Goal: Information Seeking & Learning: Learn about a topic

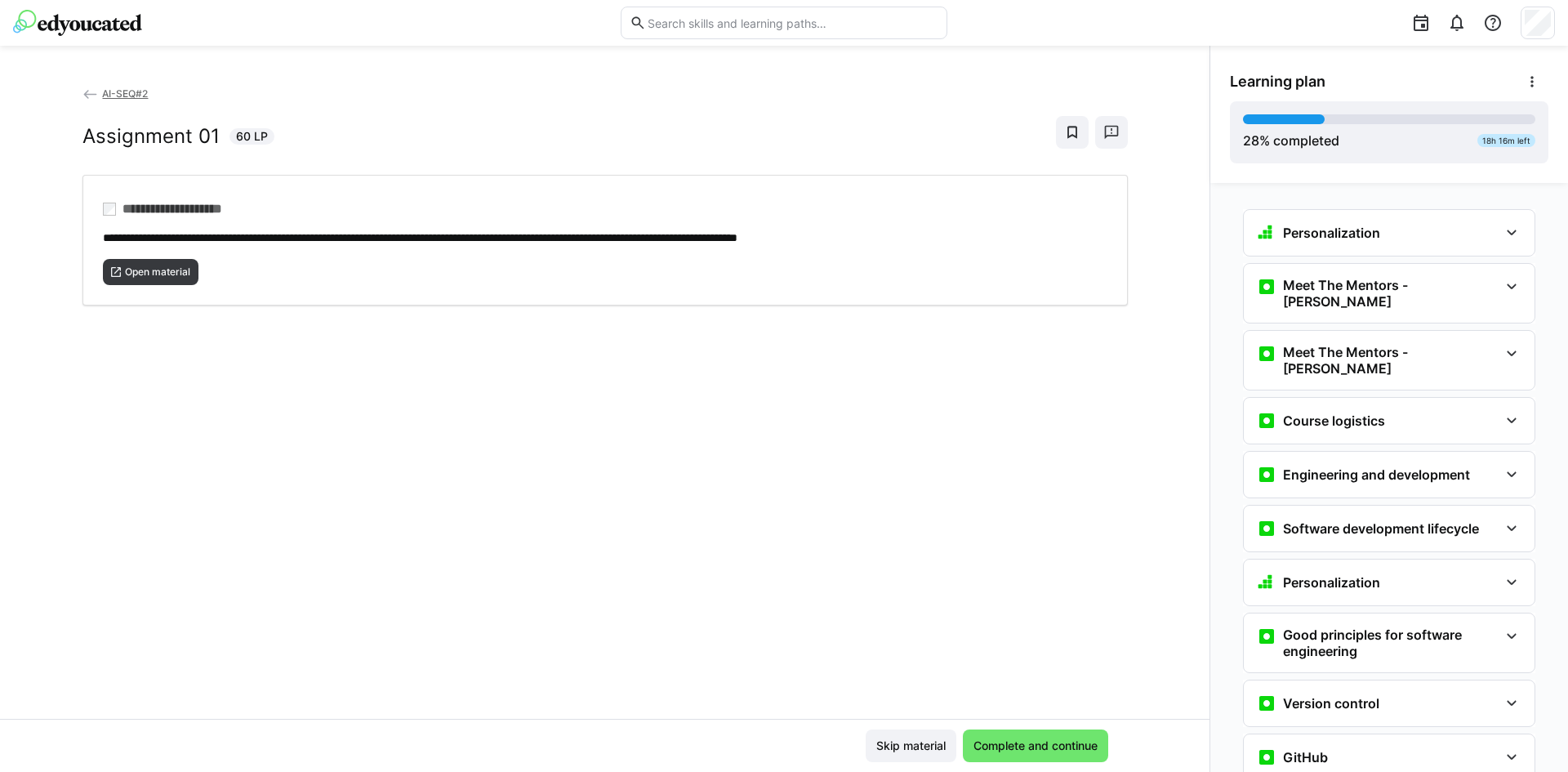
scroll to position [1174, 0]
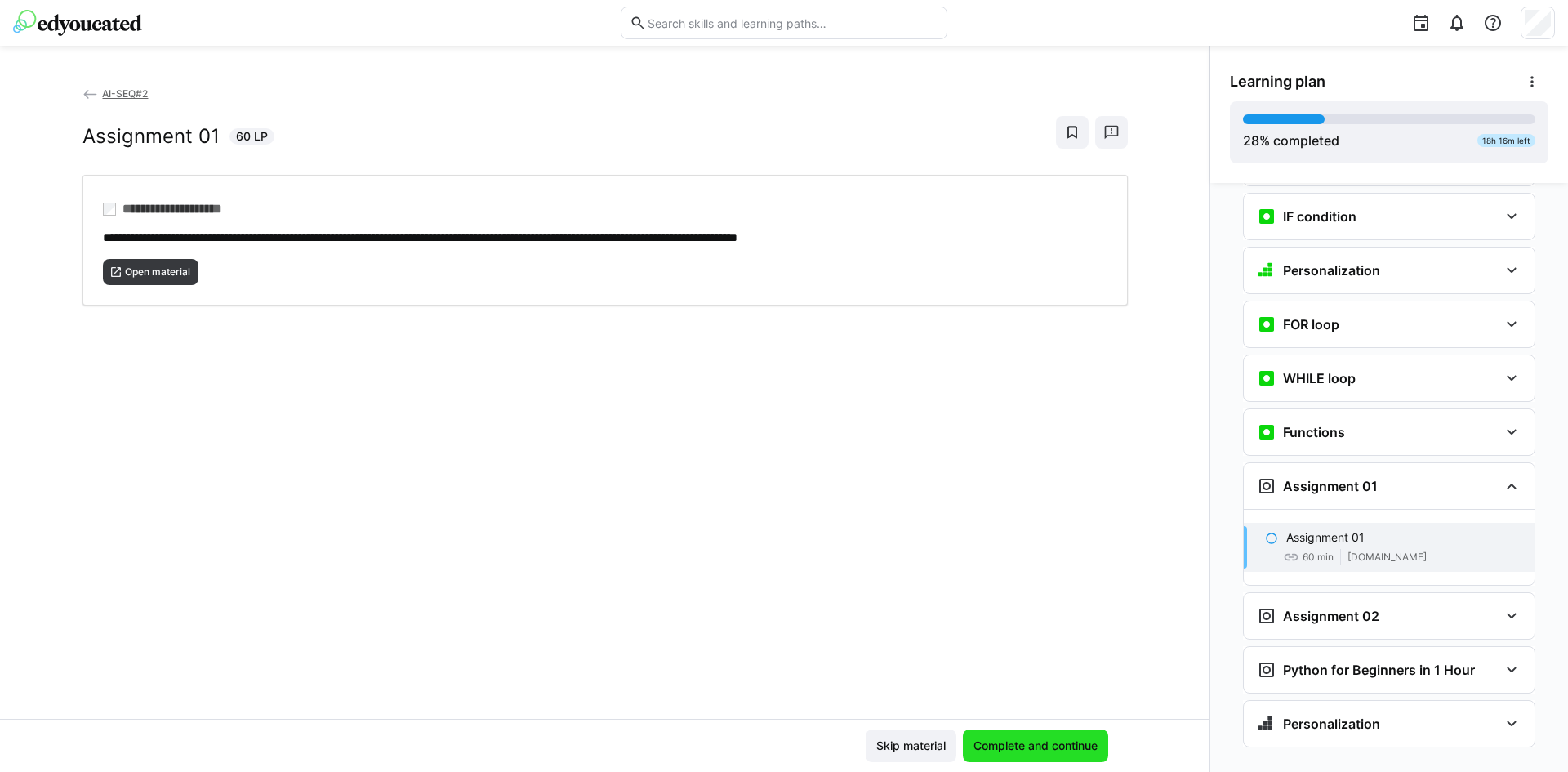
click at [1011, 748] on span "Complete and continue" at bounding box center [1035, 745] width 129 height 16
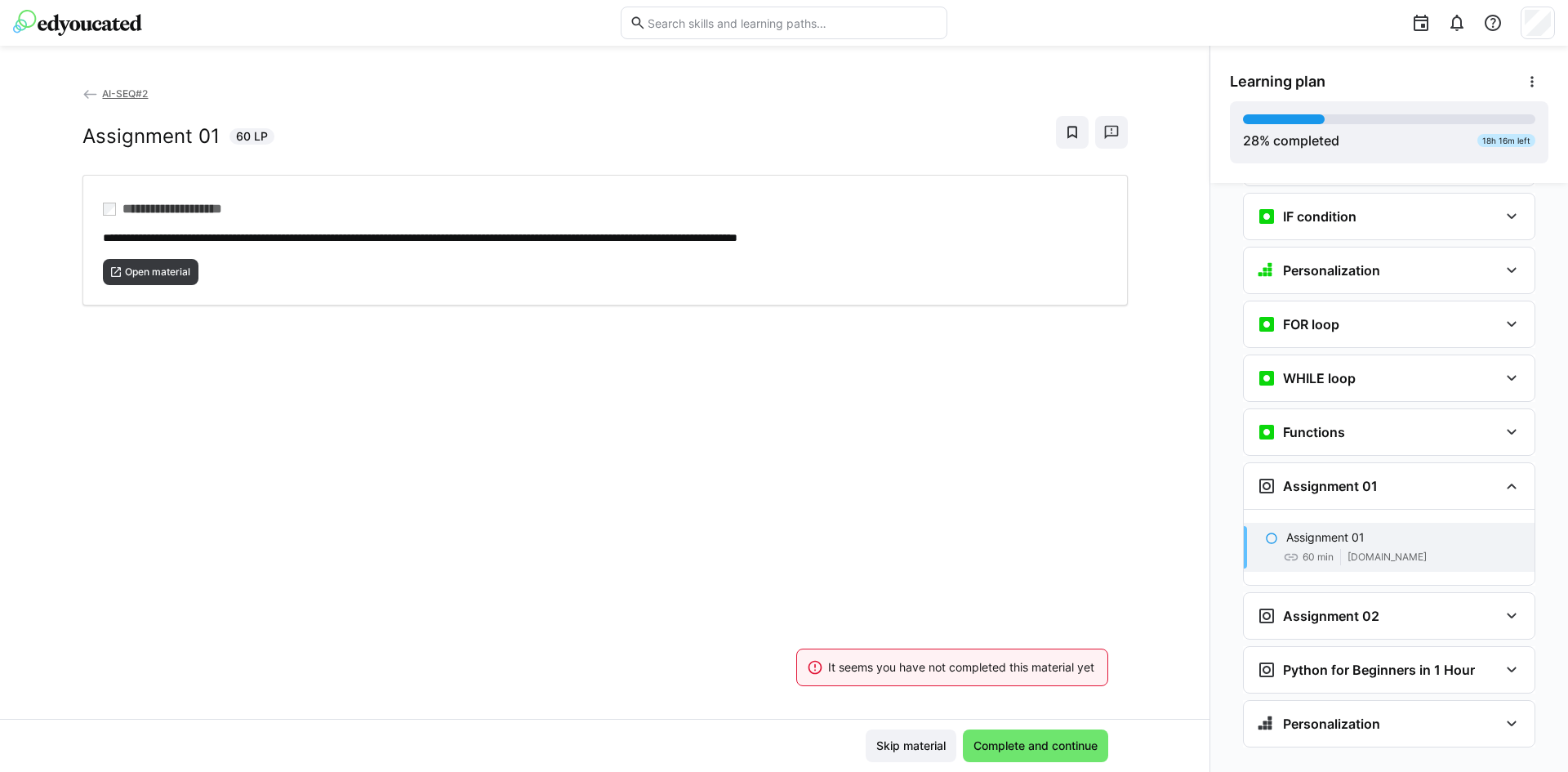
drag, startPoint x: 891, startPoint y: 547, endPoint x: 259, endPoint y: 402, distance: 648.4
click at [259, 402] on div "**********" at bounding box center [605, 402] width 1209 height 633
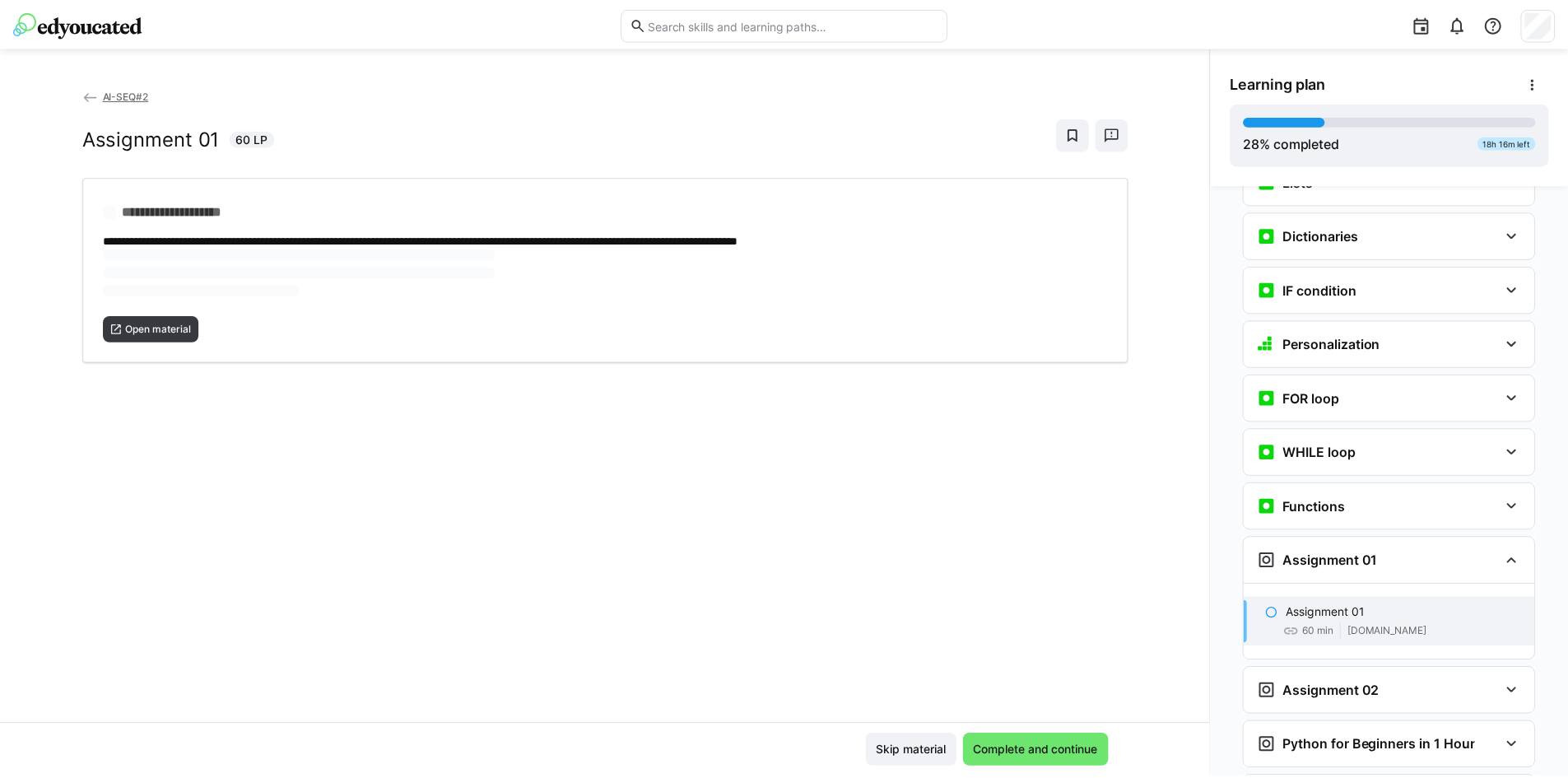
scroll to position [992, 0]
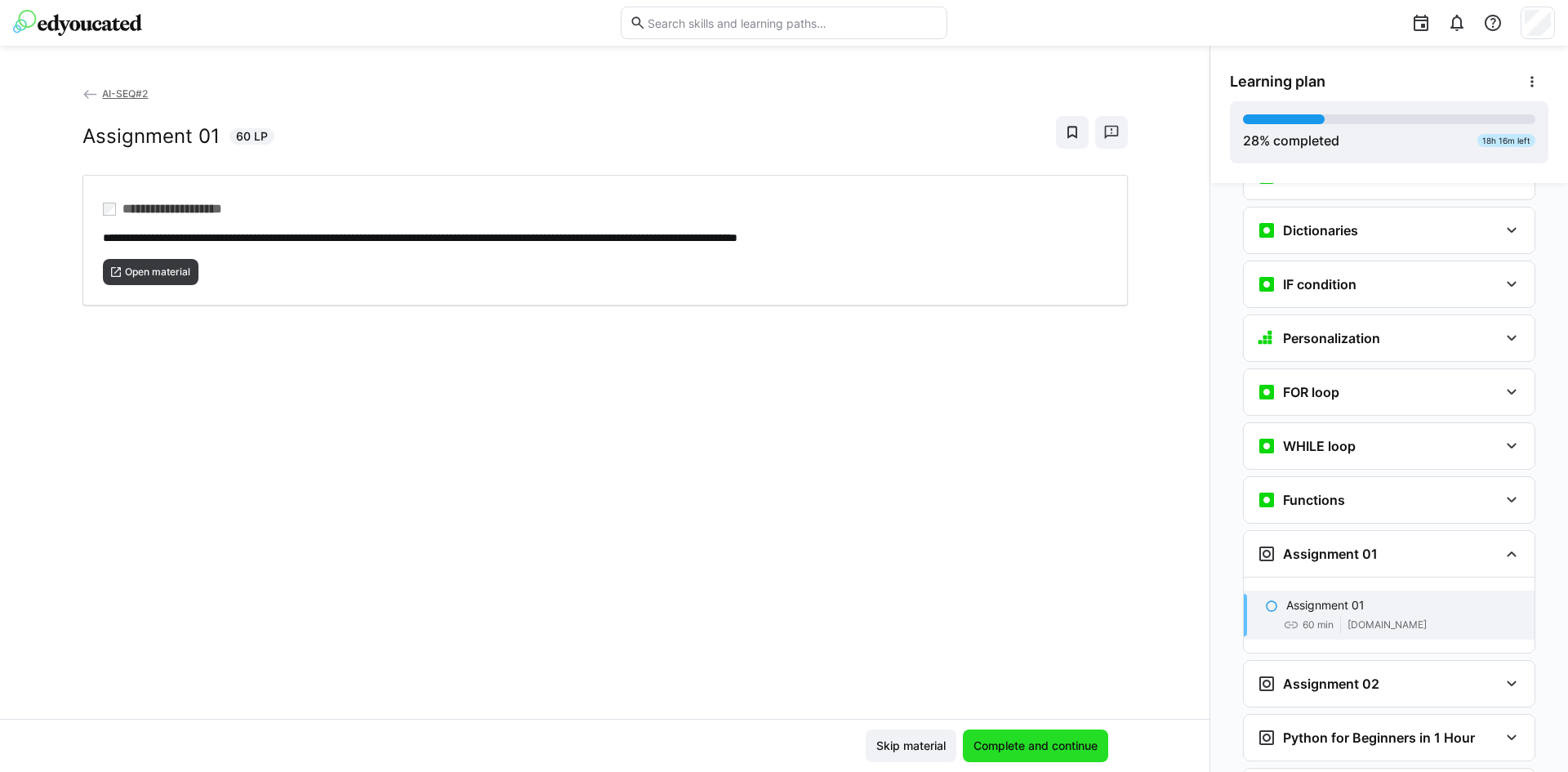
click at [1032, 742] on span "Complete and continue" at bounding box center [1035, 745] width 129 height 16
click at [180, 273] on span "Open material" at bounding box center [157, 271] width 68 height 13
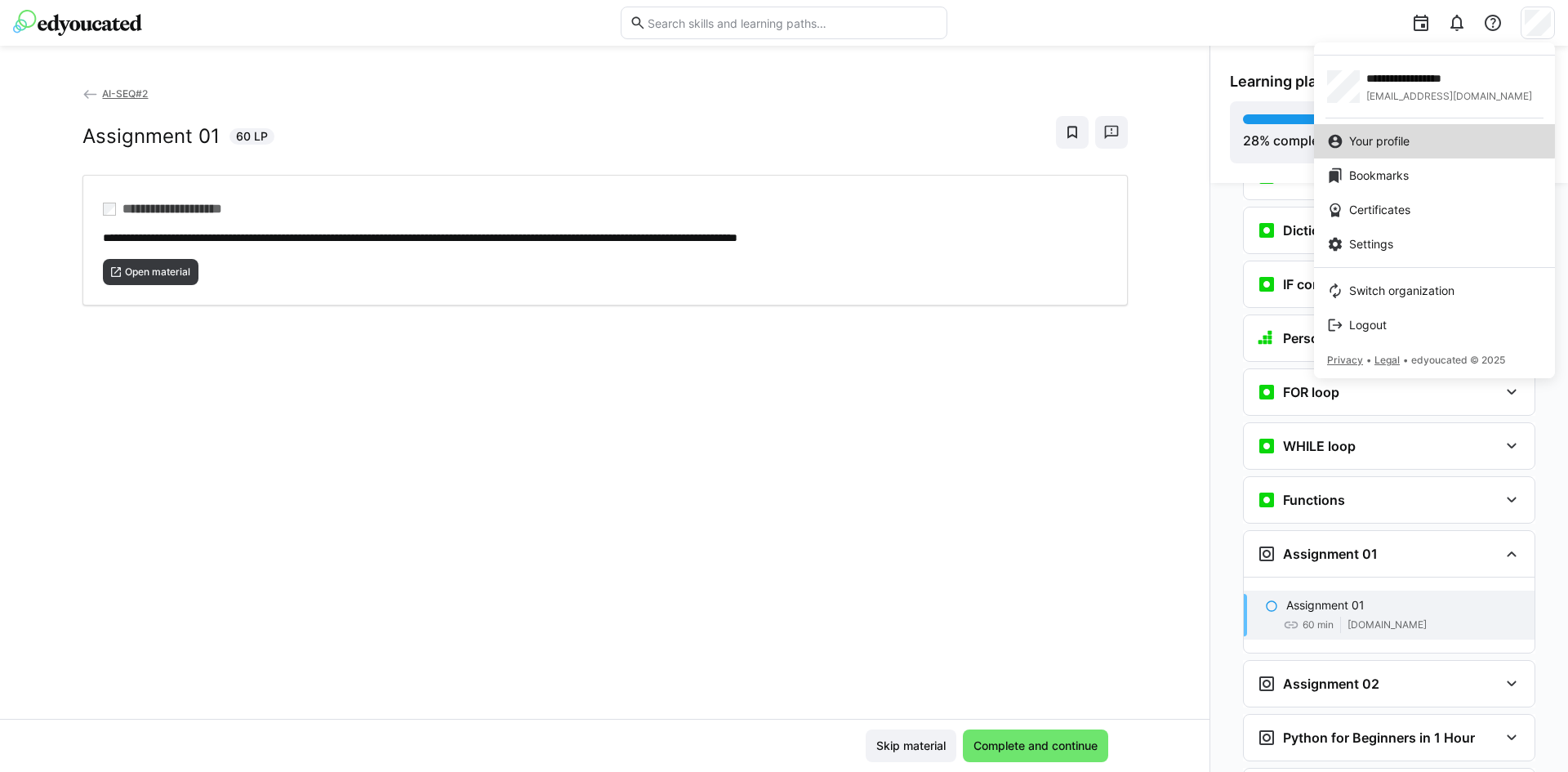
click at [1394, 140] on span "Your profile" at bounding box center [1380, 141] width 61 height 16
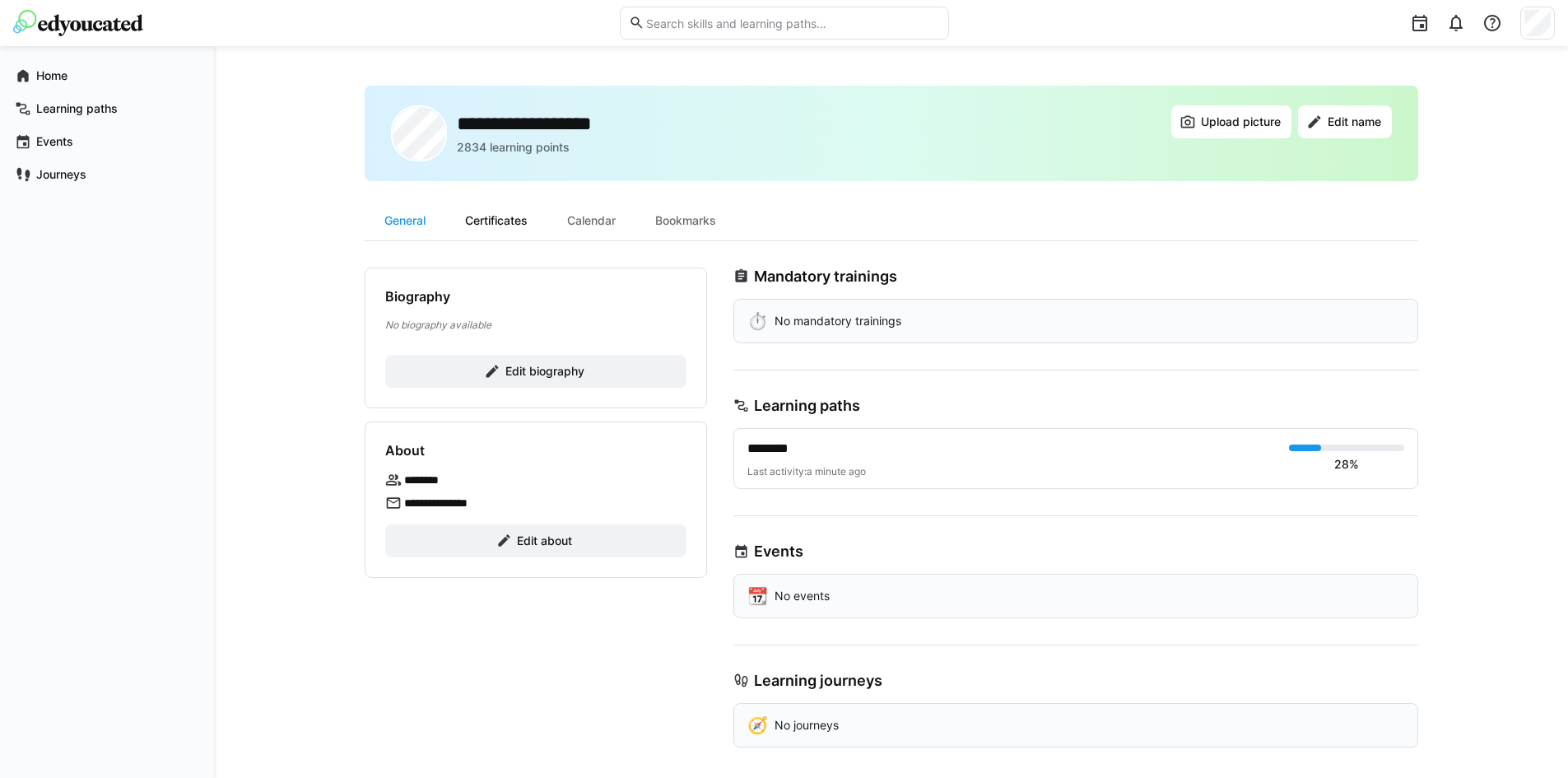
scroll to position [9, 0]
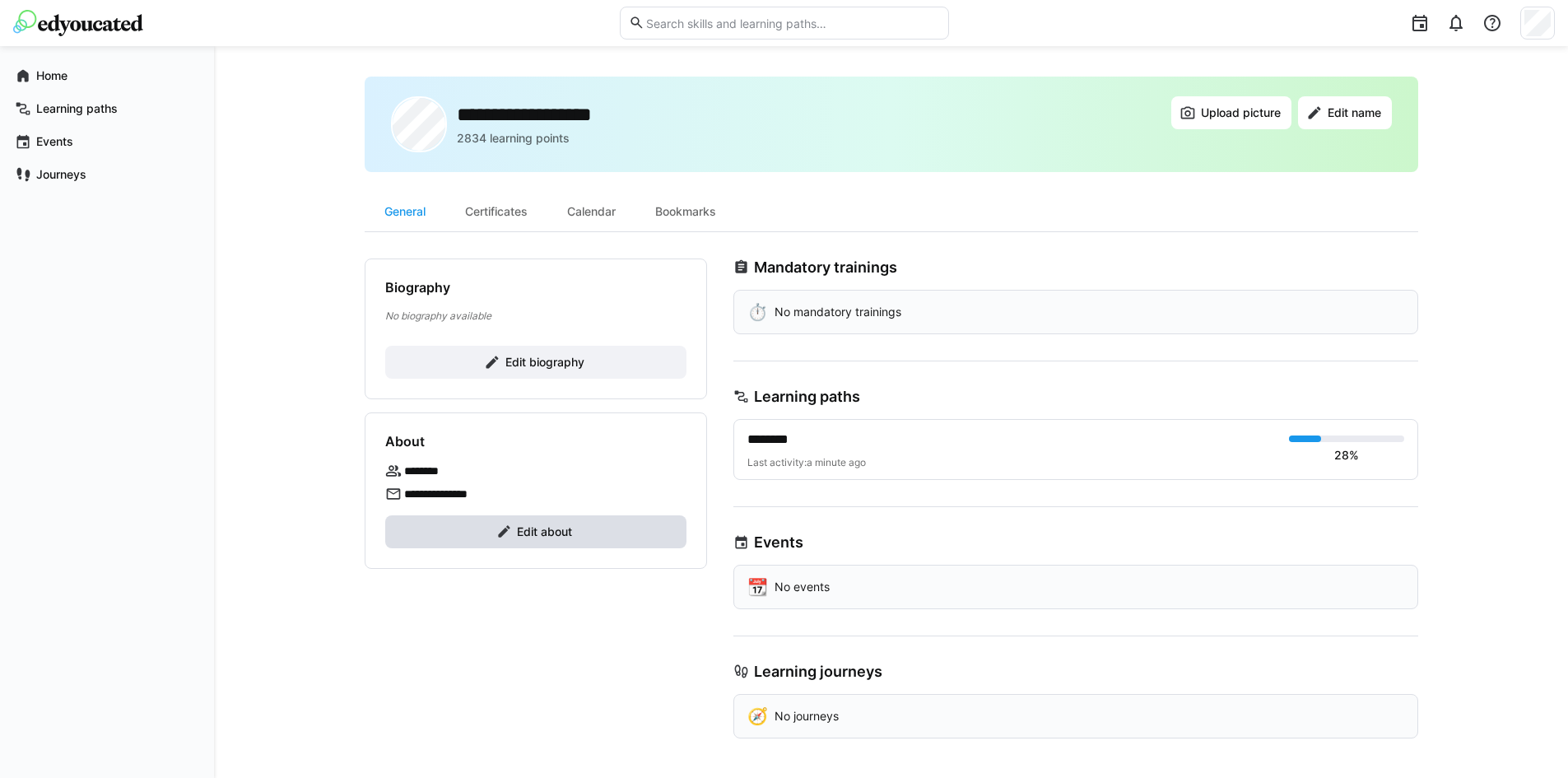
click at [515, 531] on span "Edit about" at bounding box center [544, 531] width 60 height 16
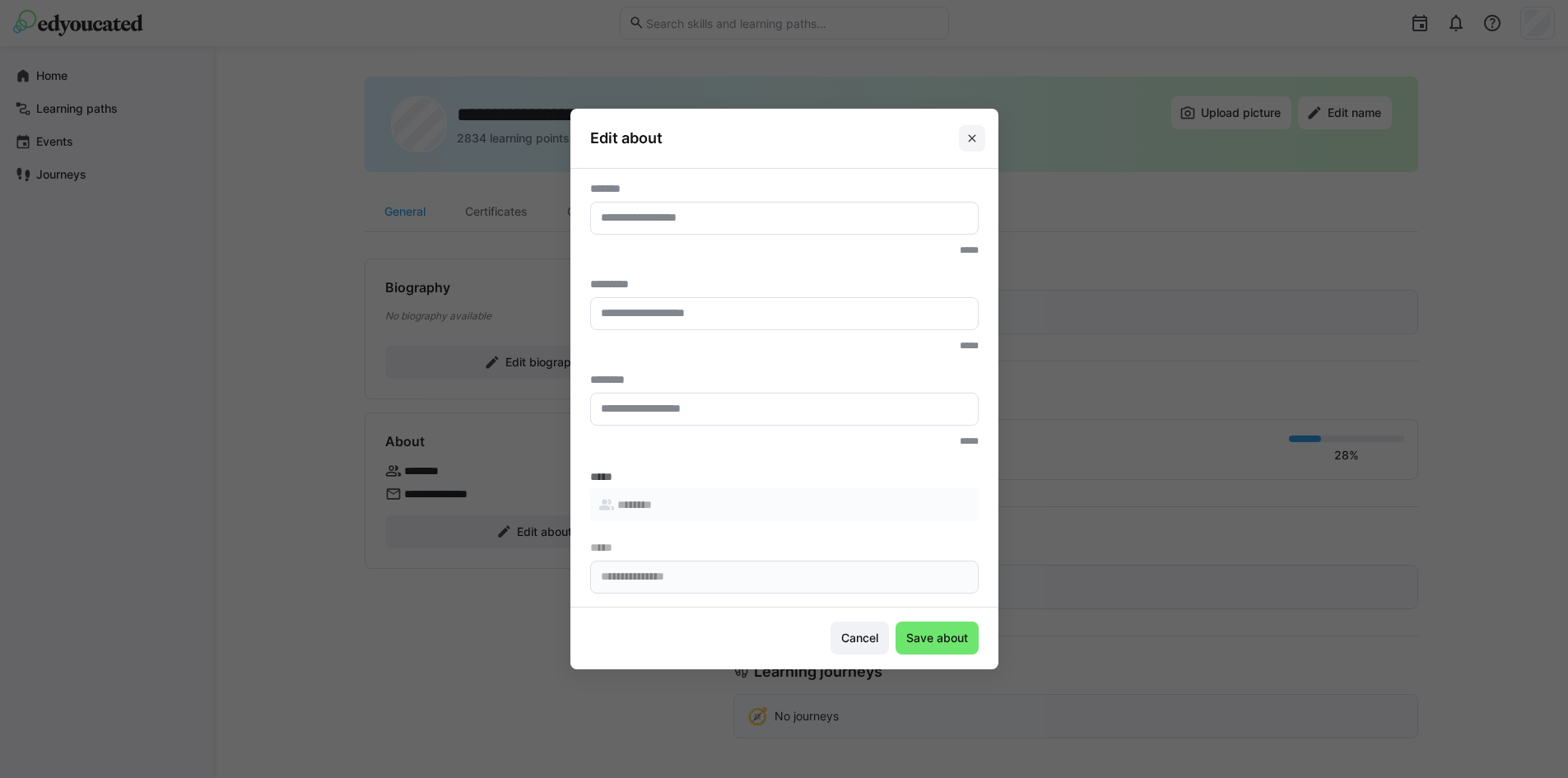
click at [976, 139] on eds-icon at bounding box center [971, 138] width 13 height 13
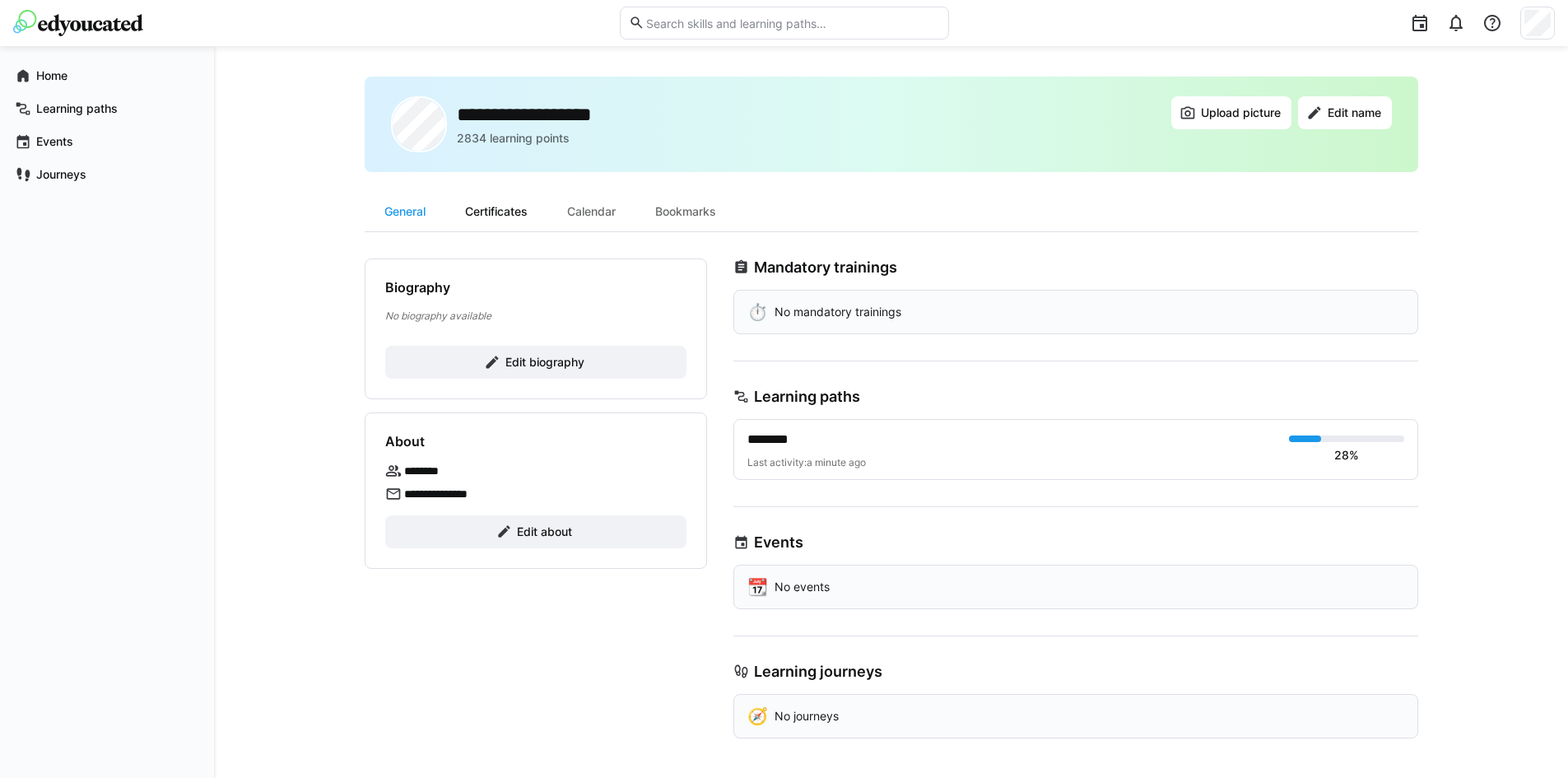
click at [485, 219] on div "Certificates" at bounding box center [496, 211] width 102 height 39
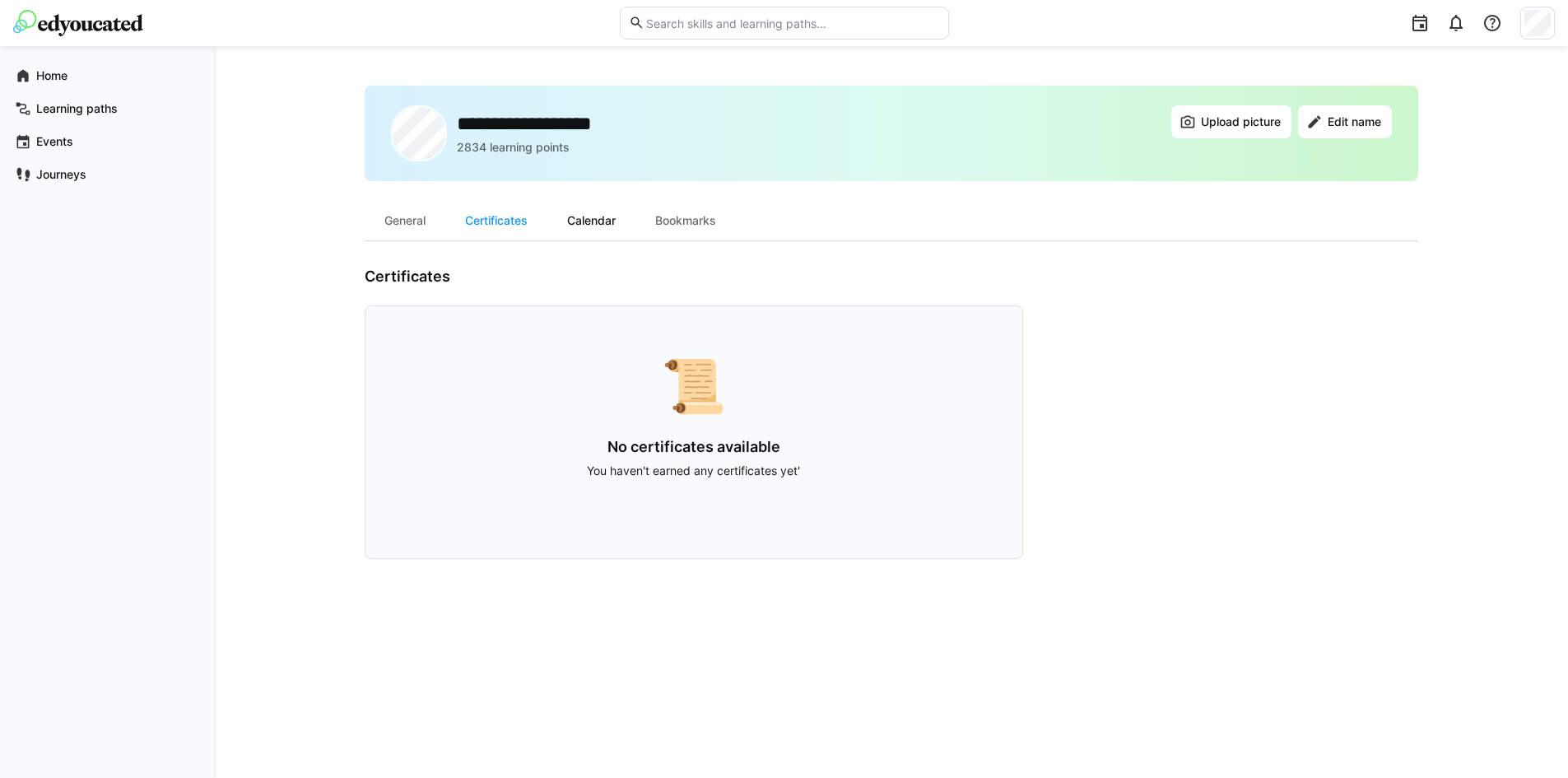
click at [610, 218] on div "Calendar" at bounding box center [591, 220] width 88 height 39
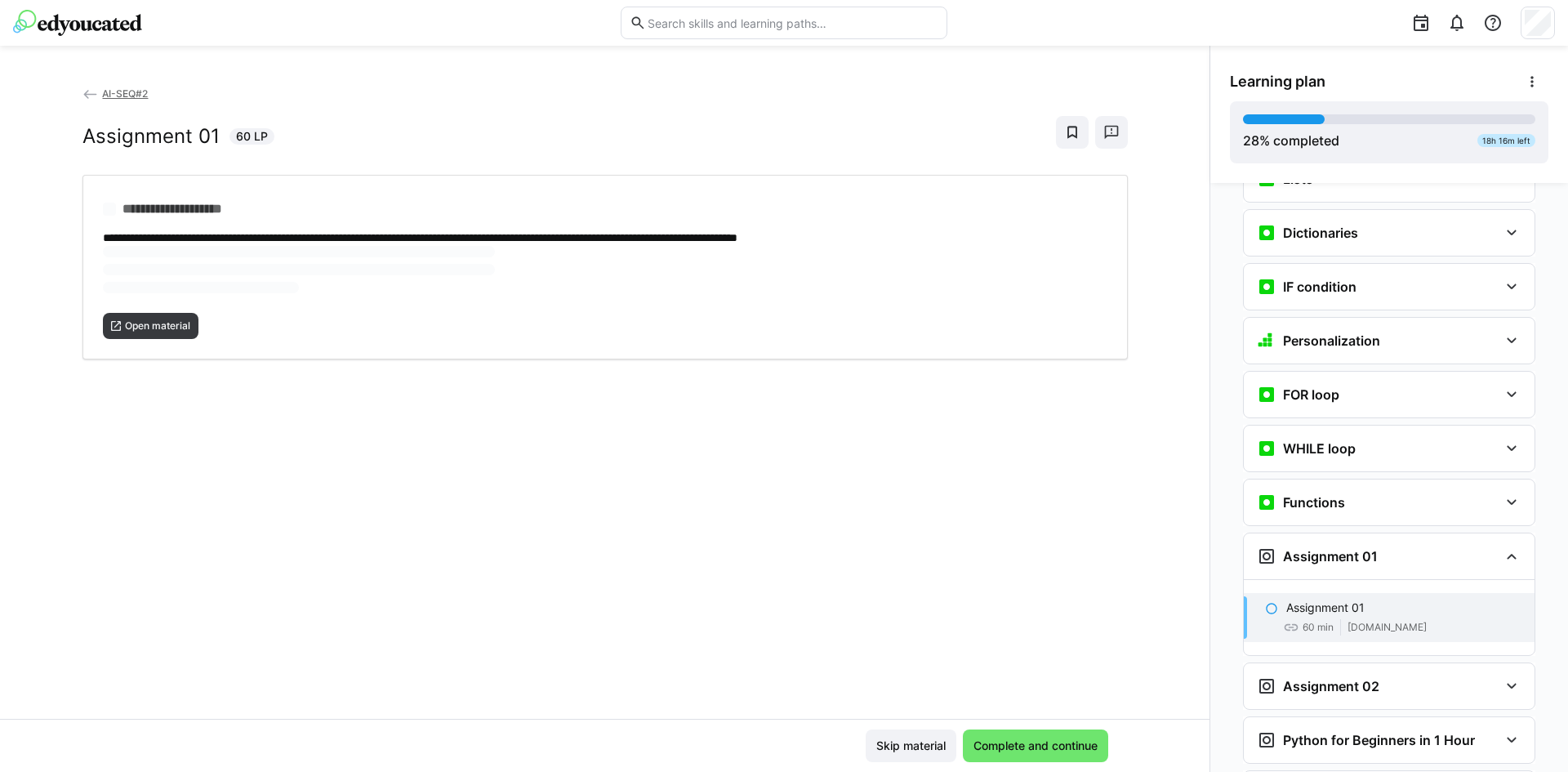
scroll to position [984, 0]
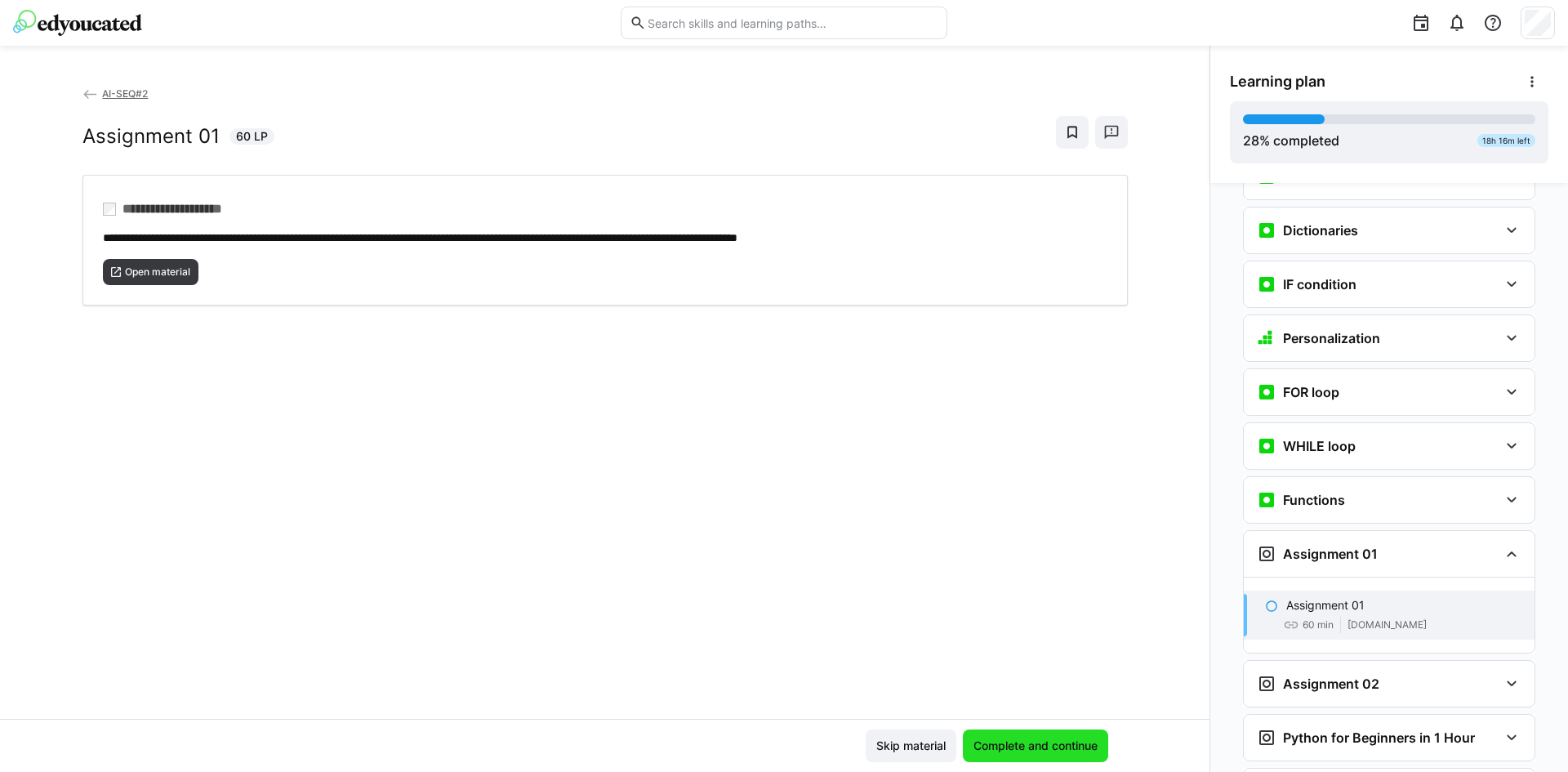
click at [1084, 734] on span "Complete and continue" at bounding box center [1035, 746] width 145 height 33
click at [737, 233] on span "**********" at bounding box center [420, 238] width 634 height 12
click at [1045, 749] on span "Complete and continue" at bounding box center [1035, 745] width 129 height 16
click at [173, 216] on span "**********" at bounding box center [189, 209] width 148 height 16
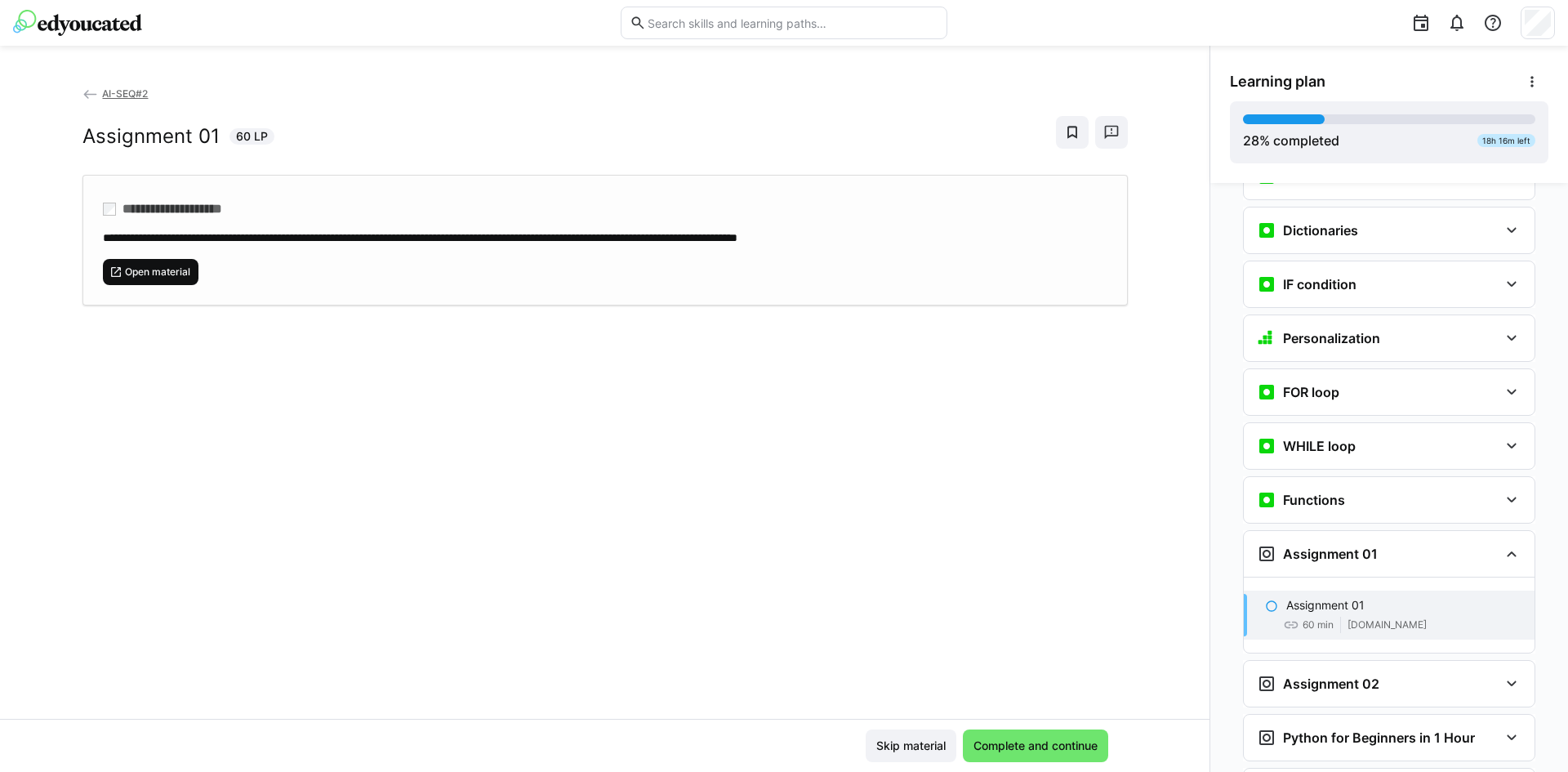
click at [136, 265] on span "Open material" at bounding box center [157, 271] width 68 height 13
click at [1061, 745] on span "Complete and continue" at bounding box center [1035, 745] width 129 height 16
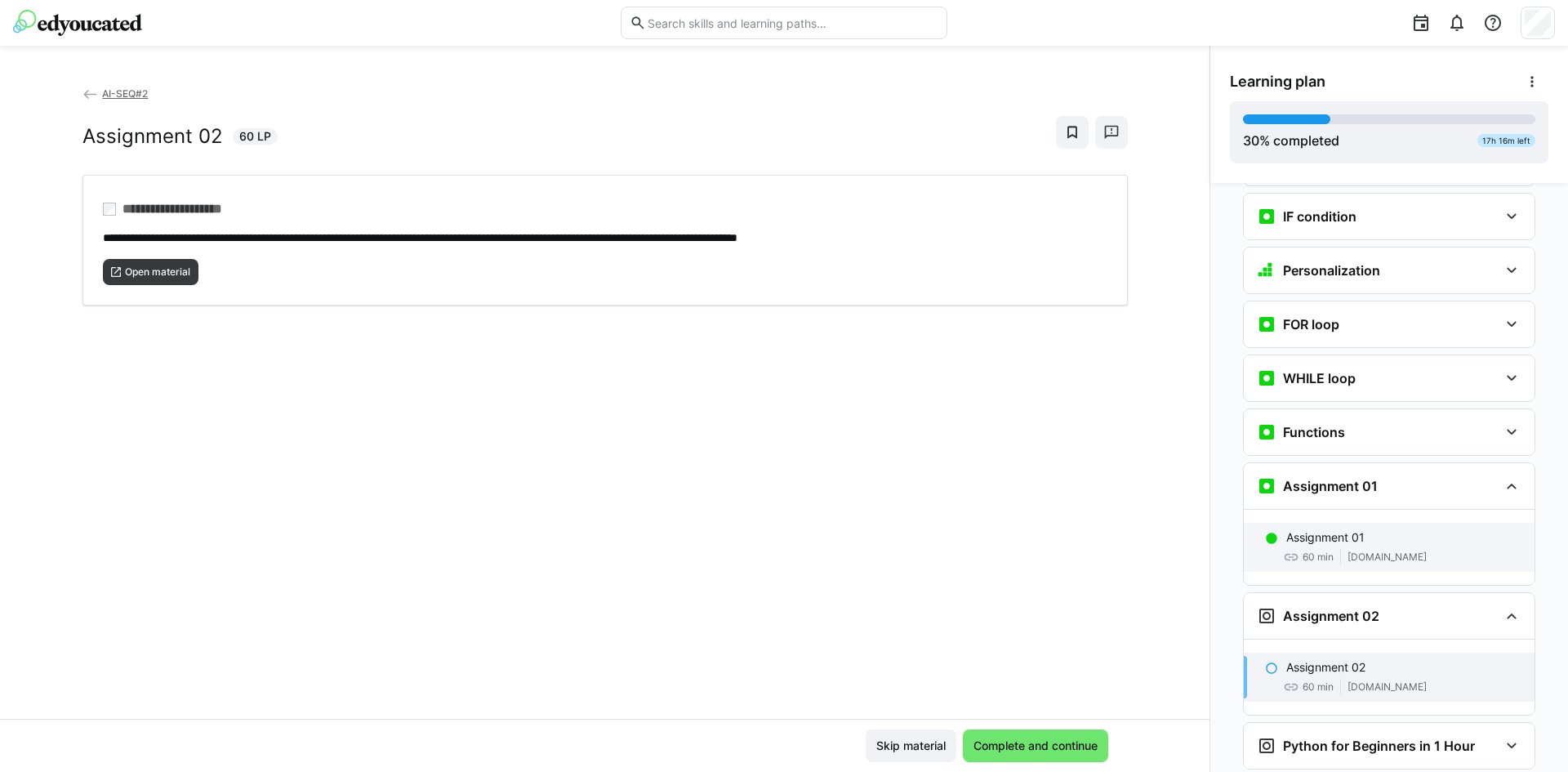
scroll to position [1128, 0]
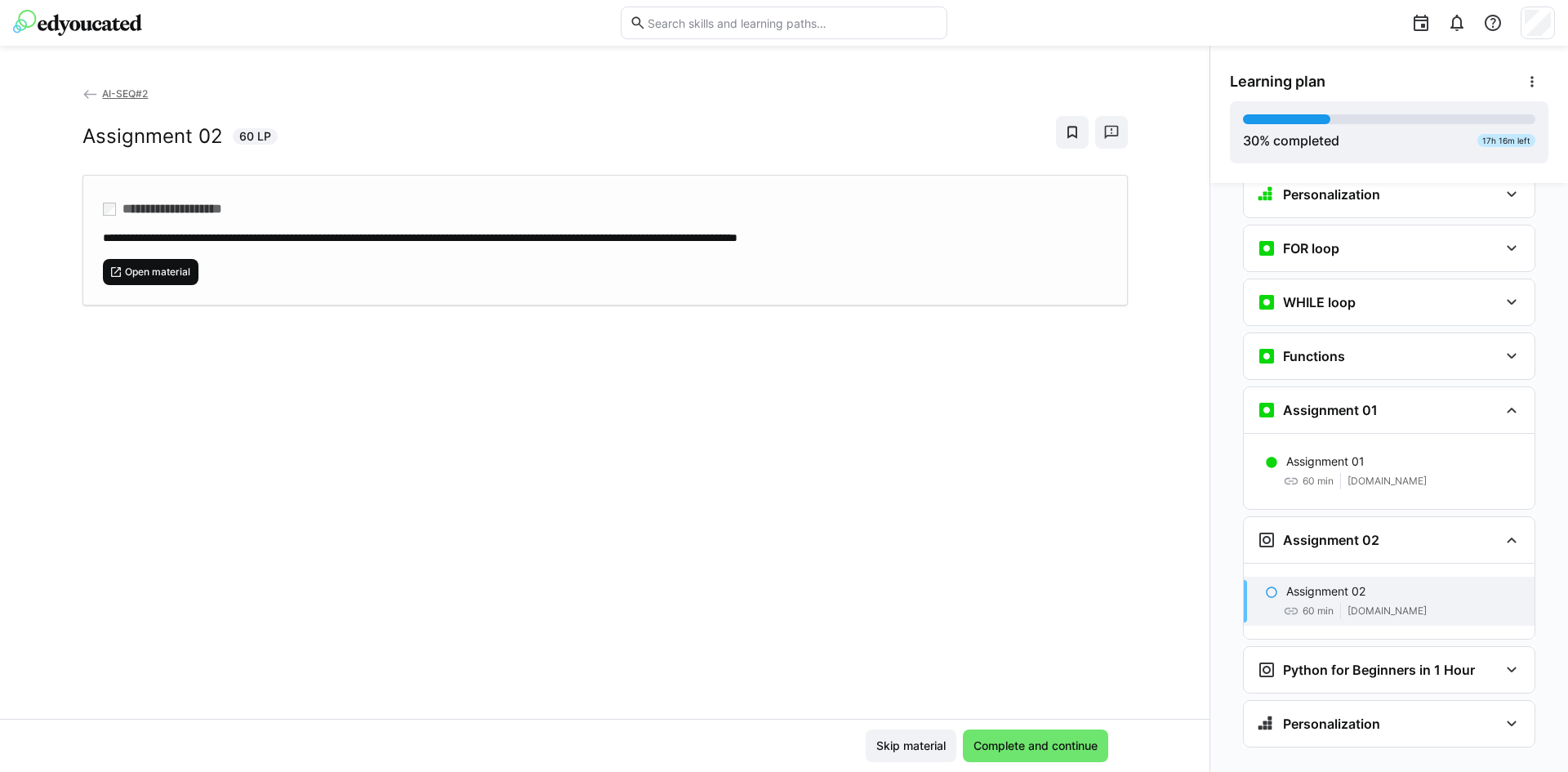
click at [154, 269] on span "Open material" at bounding box center [157, 271] width 68 height 13
click at [1015, 738] on span "Complete and continue" at bounding box center [1035, 745] width 129 height 16
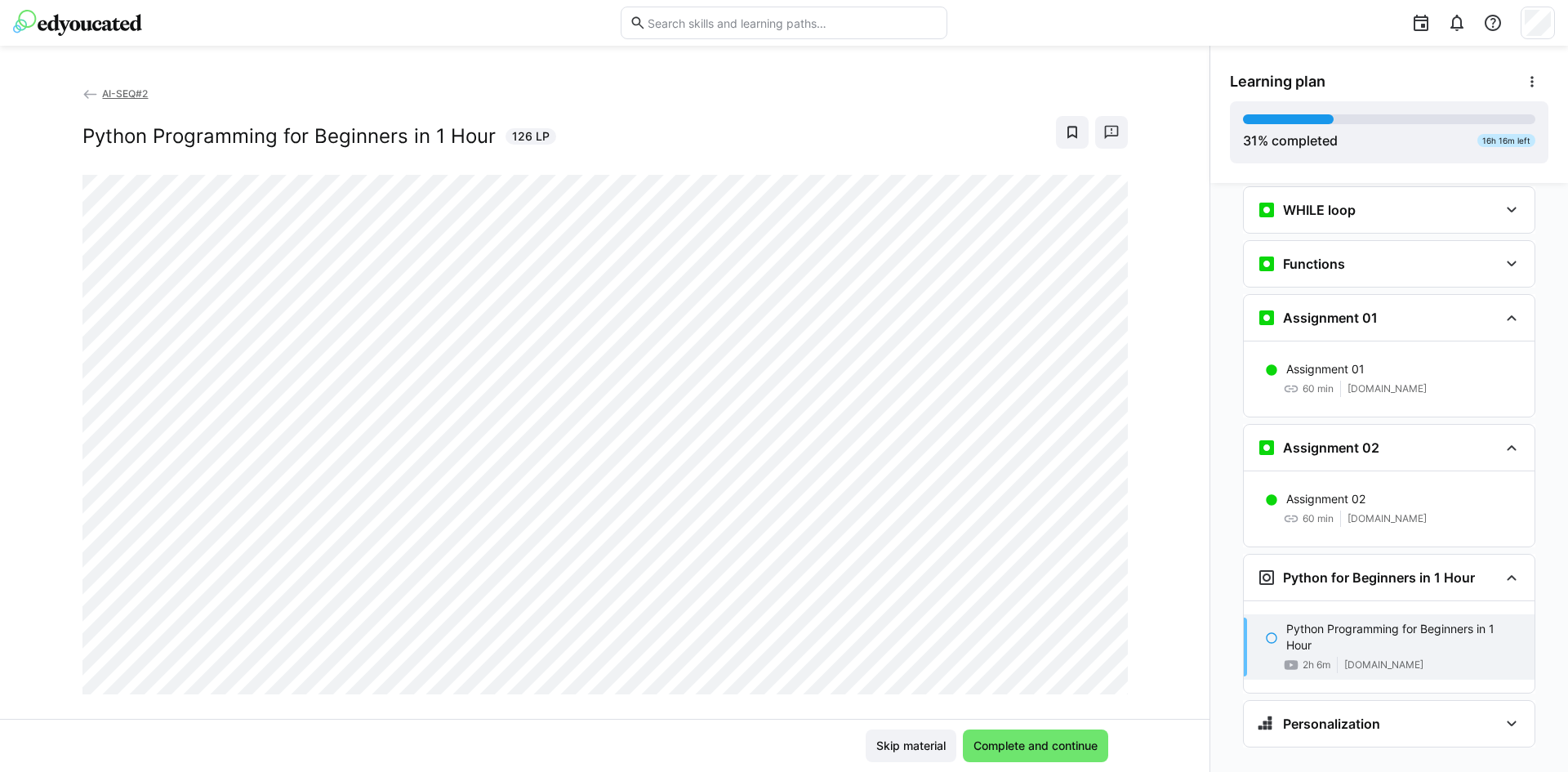
scroll to position [28, 0]
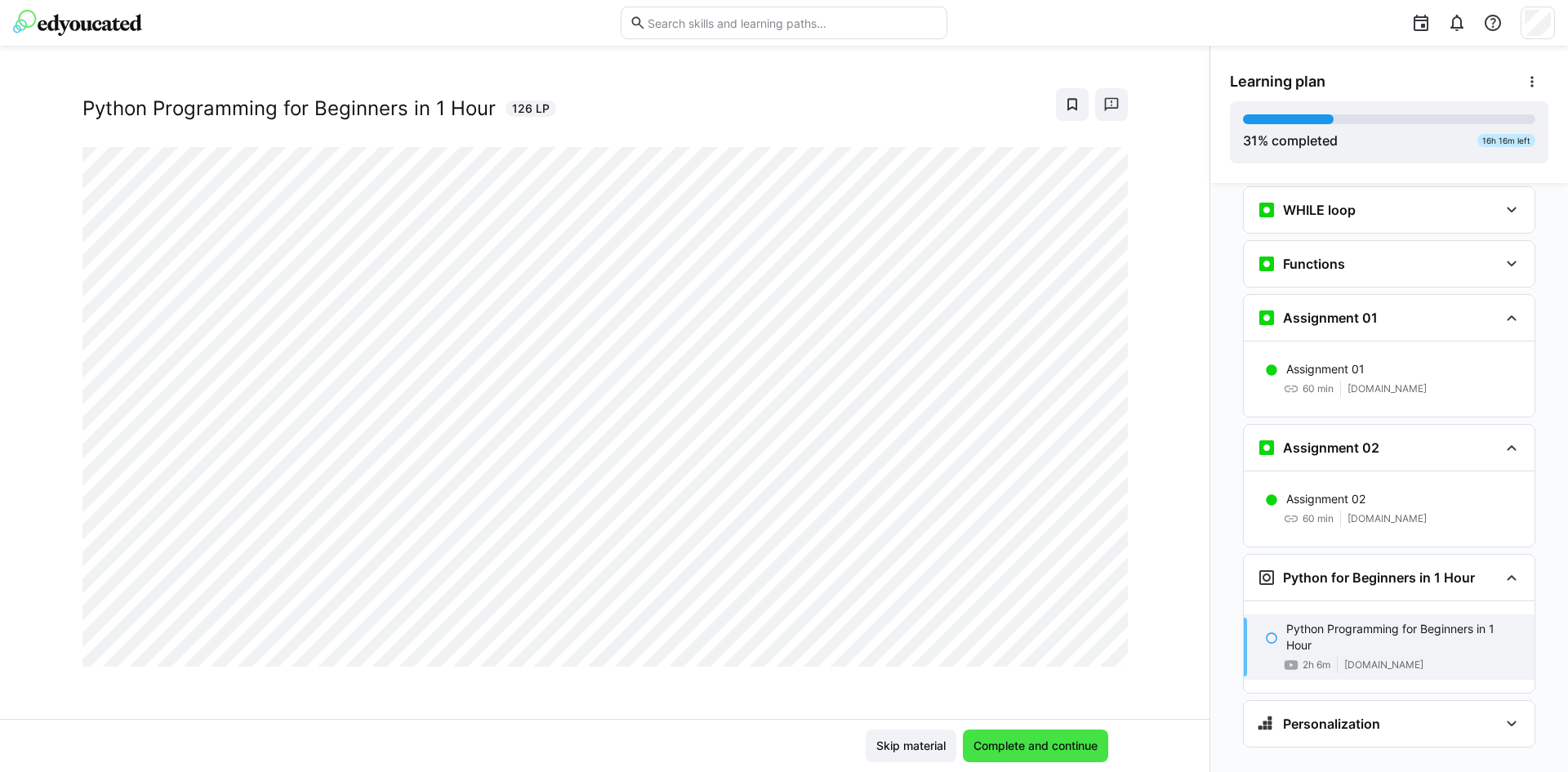
click at [1023, 744] on span "Complete and continue" at bounding box center [1035, 745] width 129 height 16
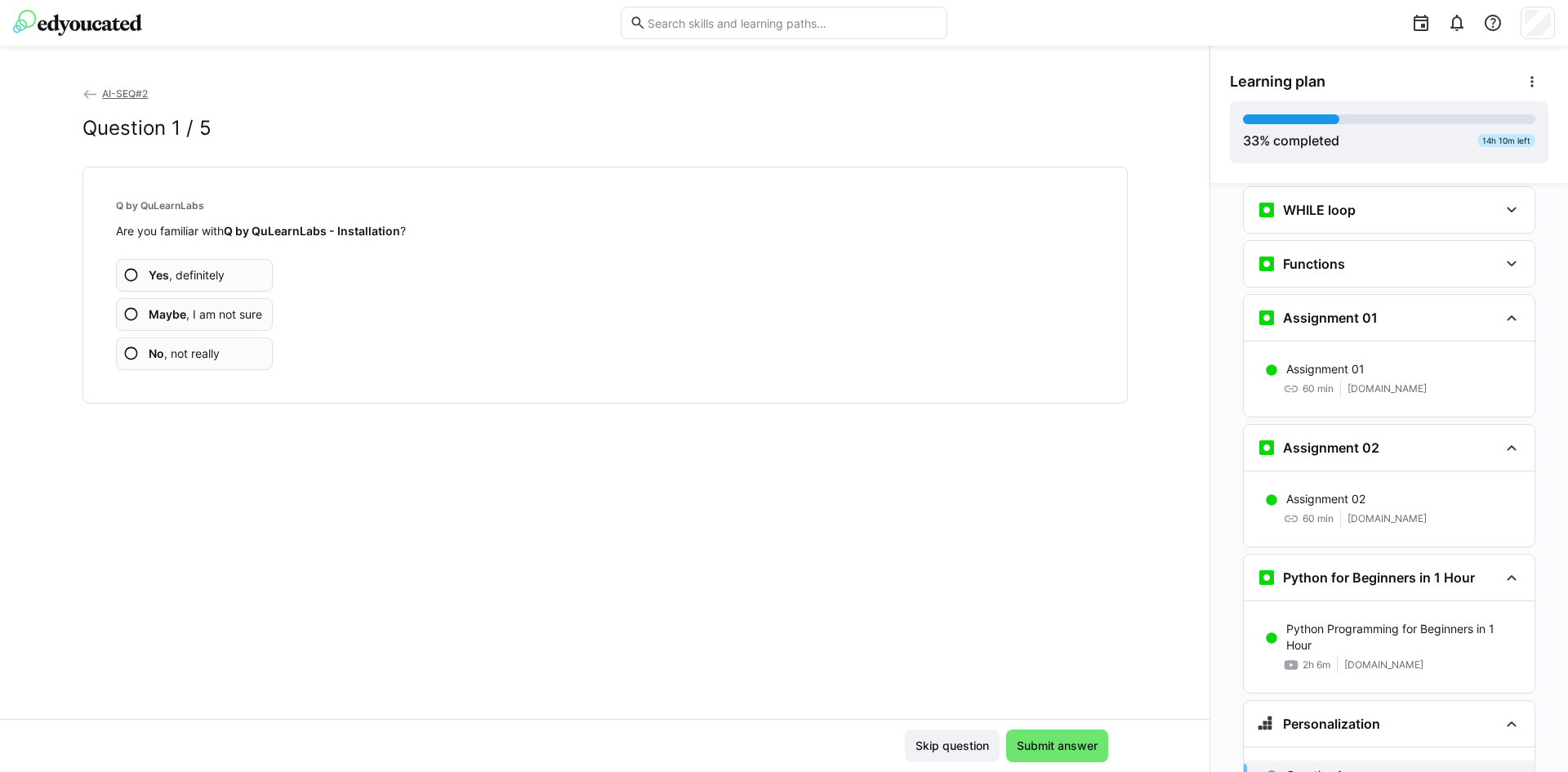
click at [170, 348] on span "No , not really" at bounding box center [184, 353] width 71 height 16
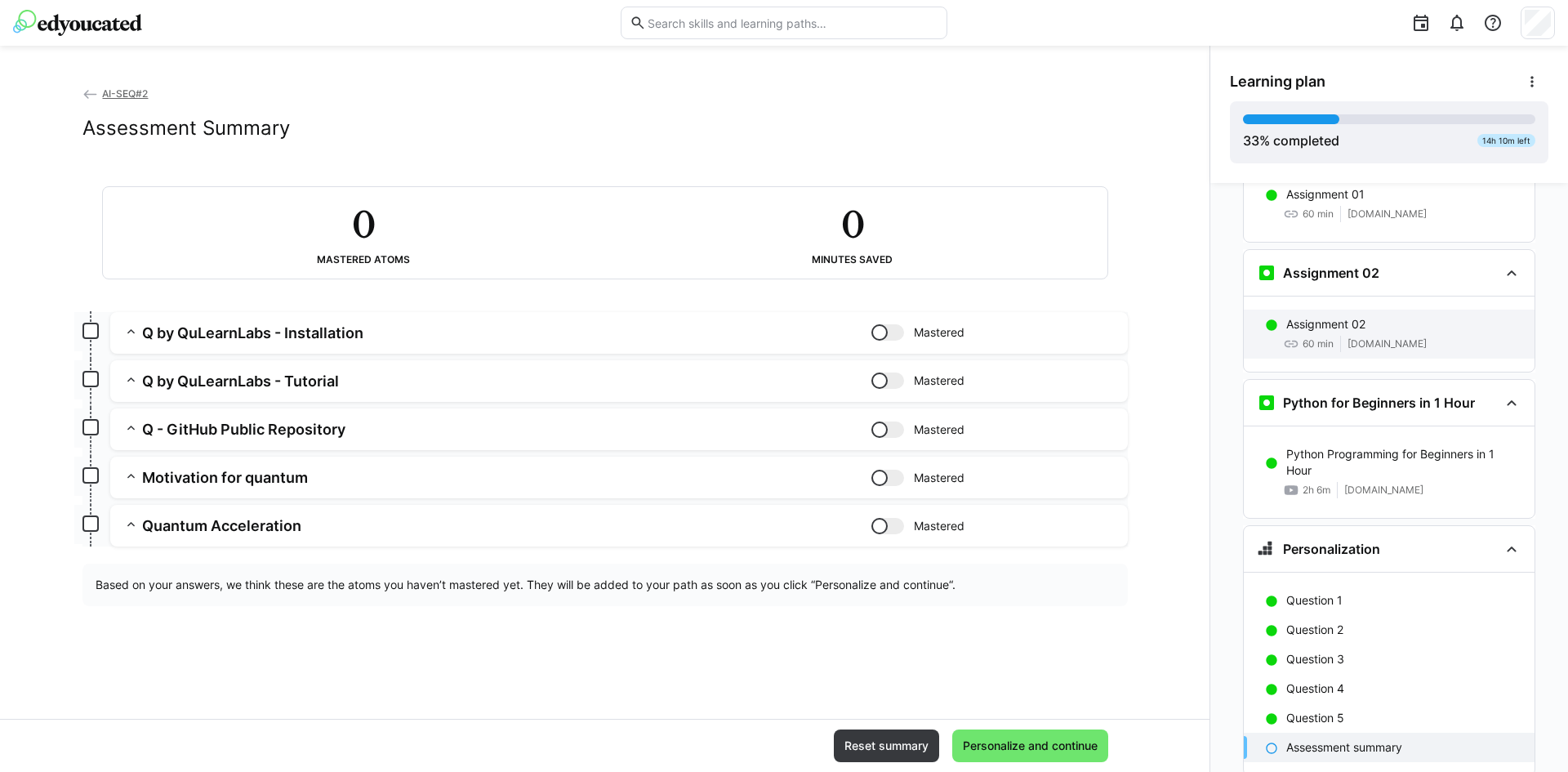
scroll to position [1405, 0]
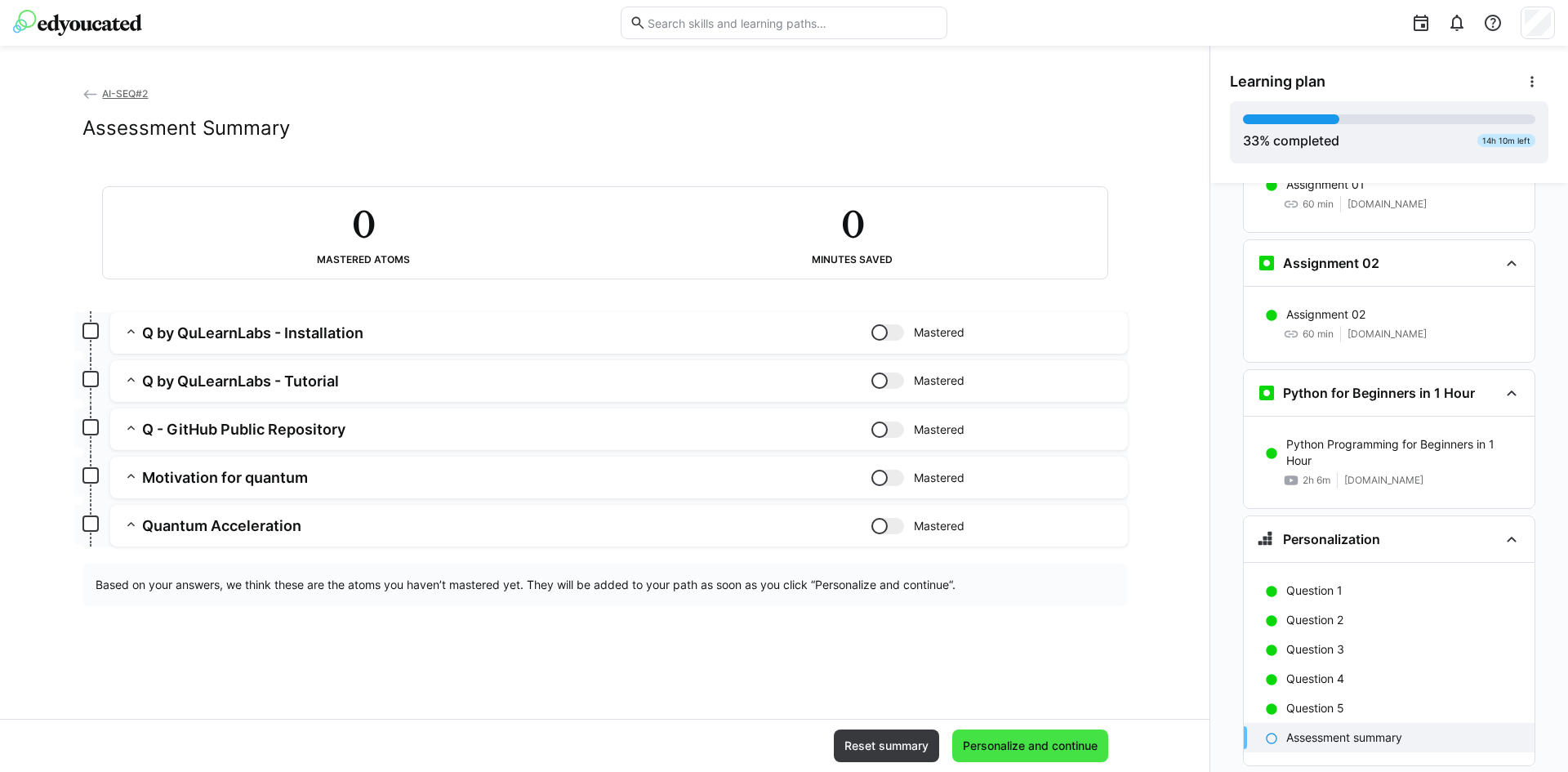
click at [994, 754] on span "Personalize and continue" at bounding box center [1030, 746] width 156 height 33
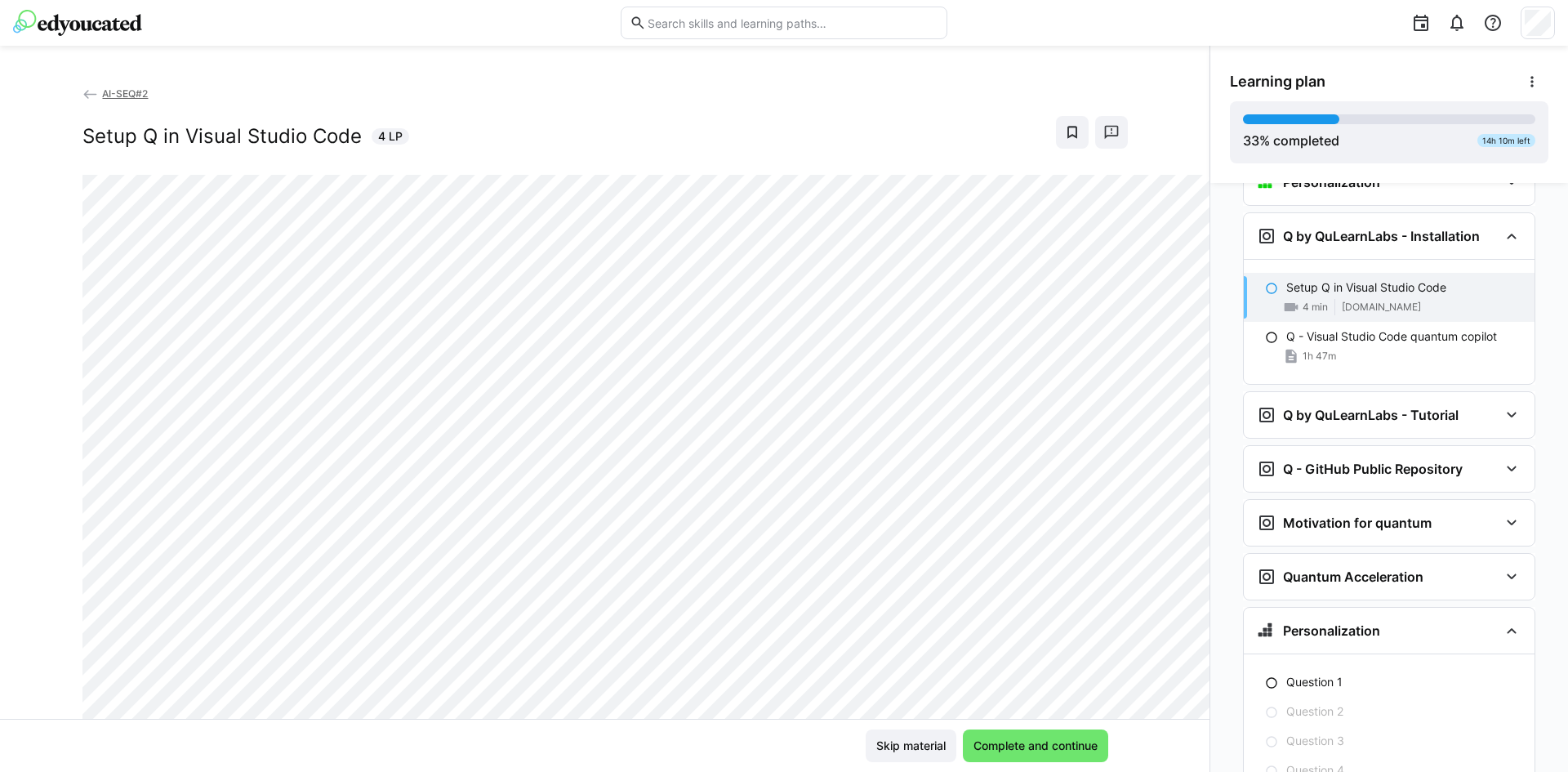
scroll to position [1787, 0]
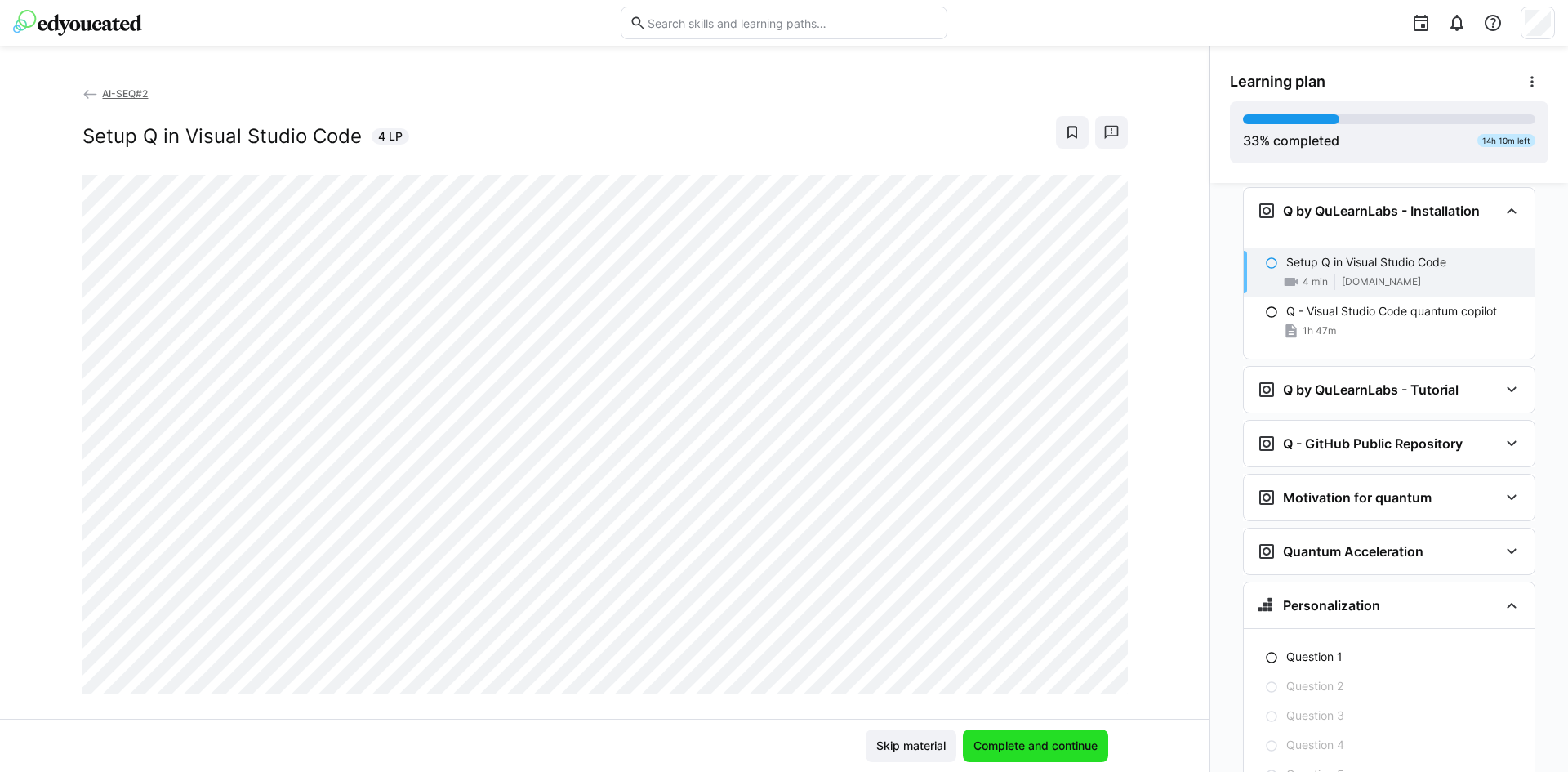
click at [1034, 748] on span "Complete and continue" at bounding box center [1035, 745] width 129 height 16
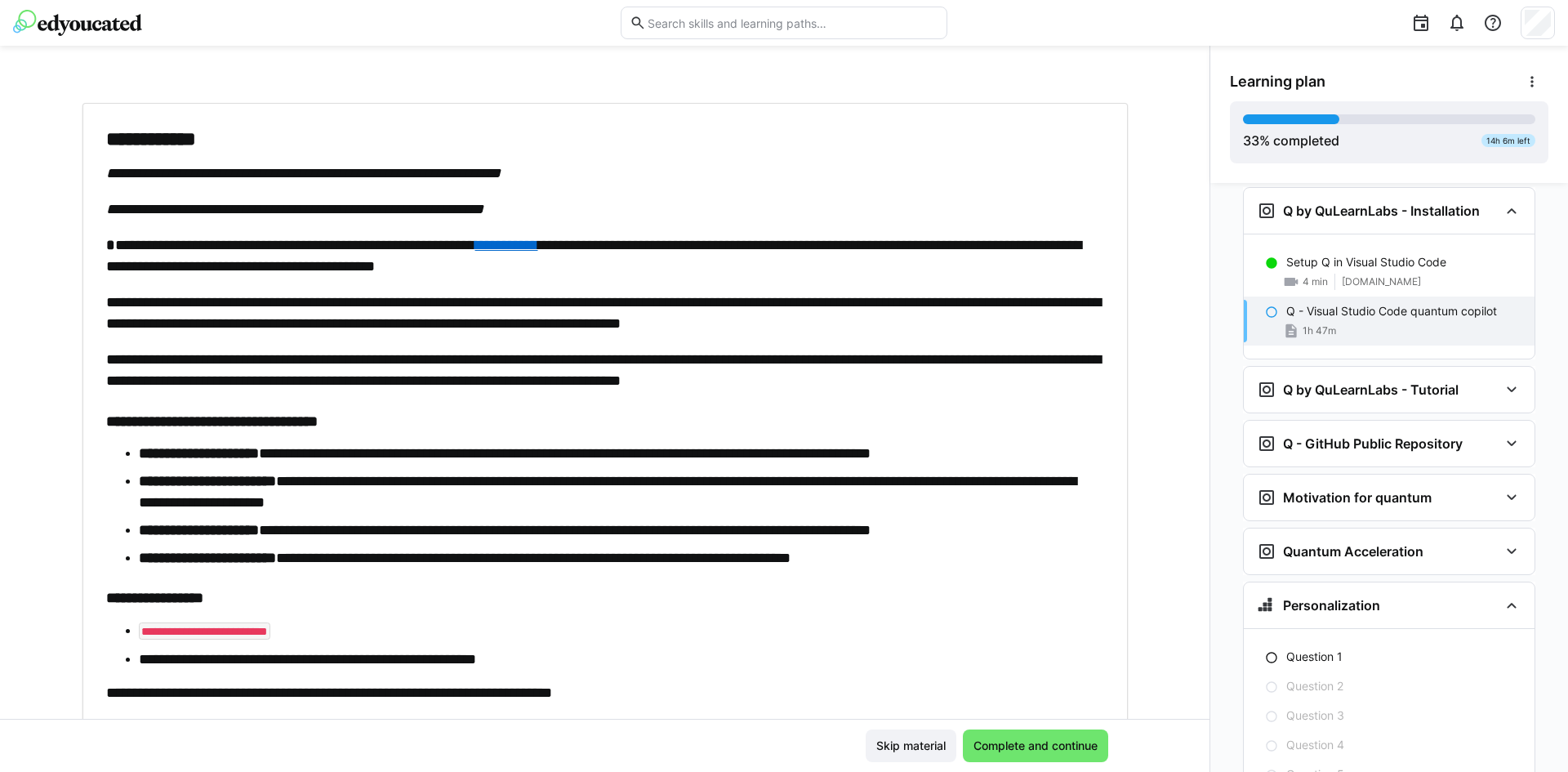
scroll to position [81, 0]
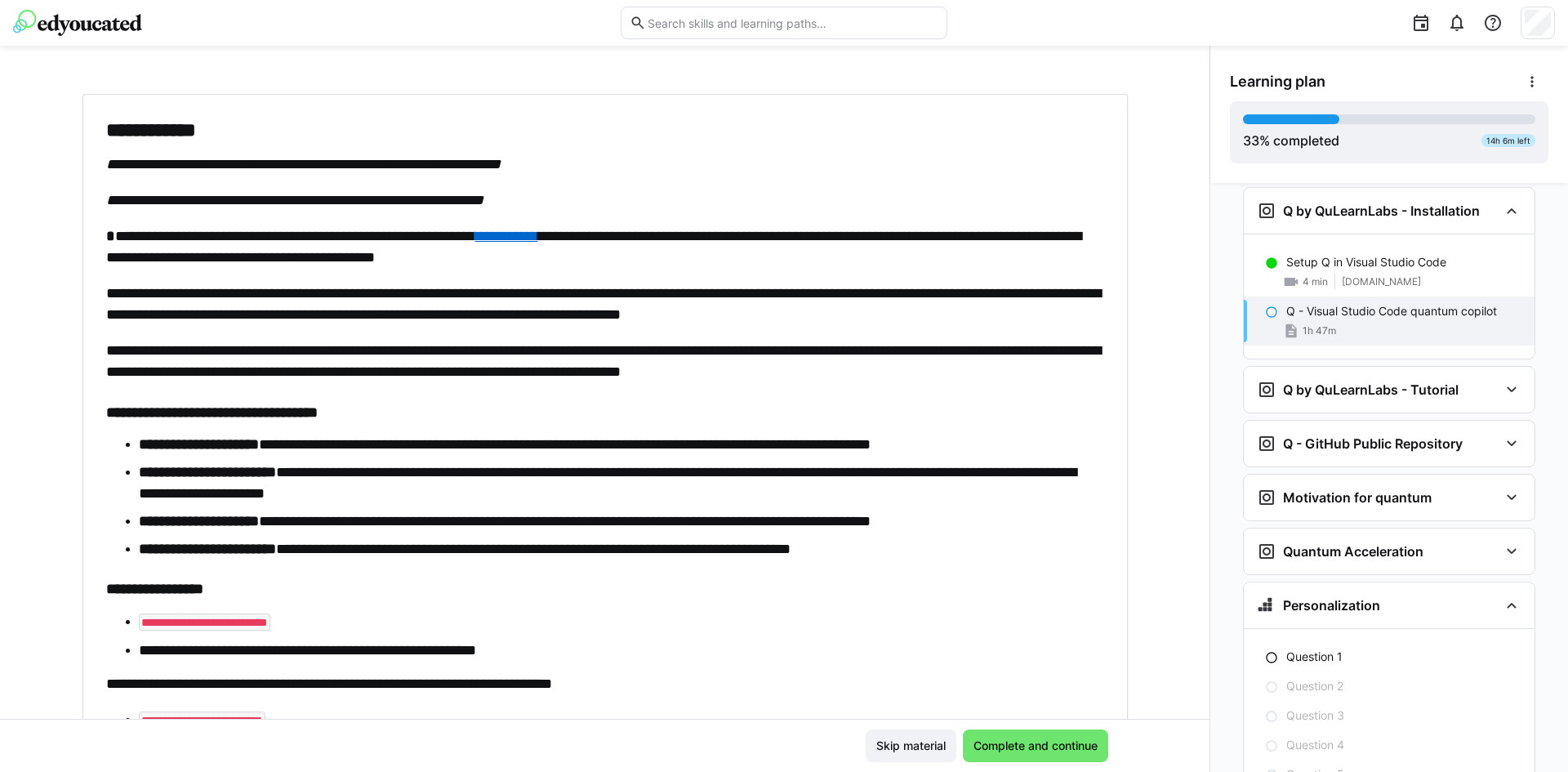
click at [237, 624] on code "**********" at bounding box center [204, 622] width 133 height 18
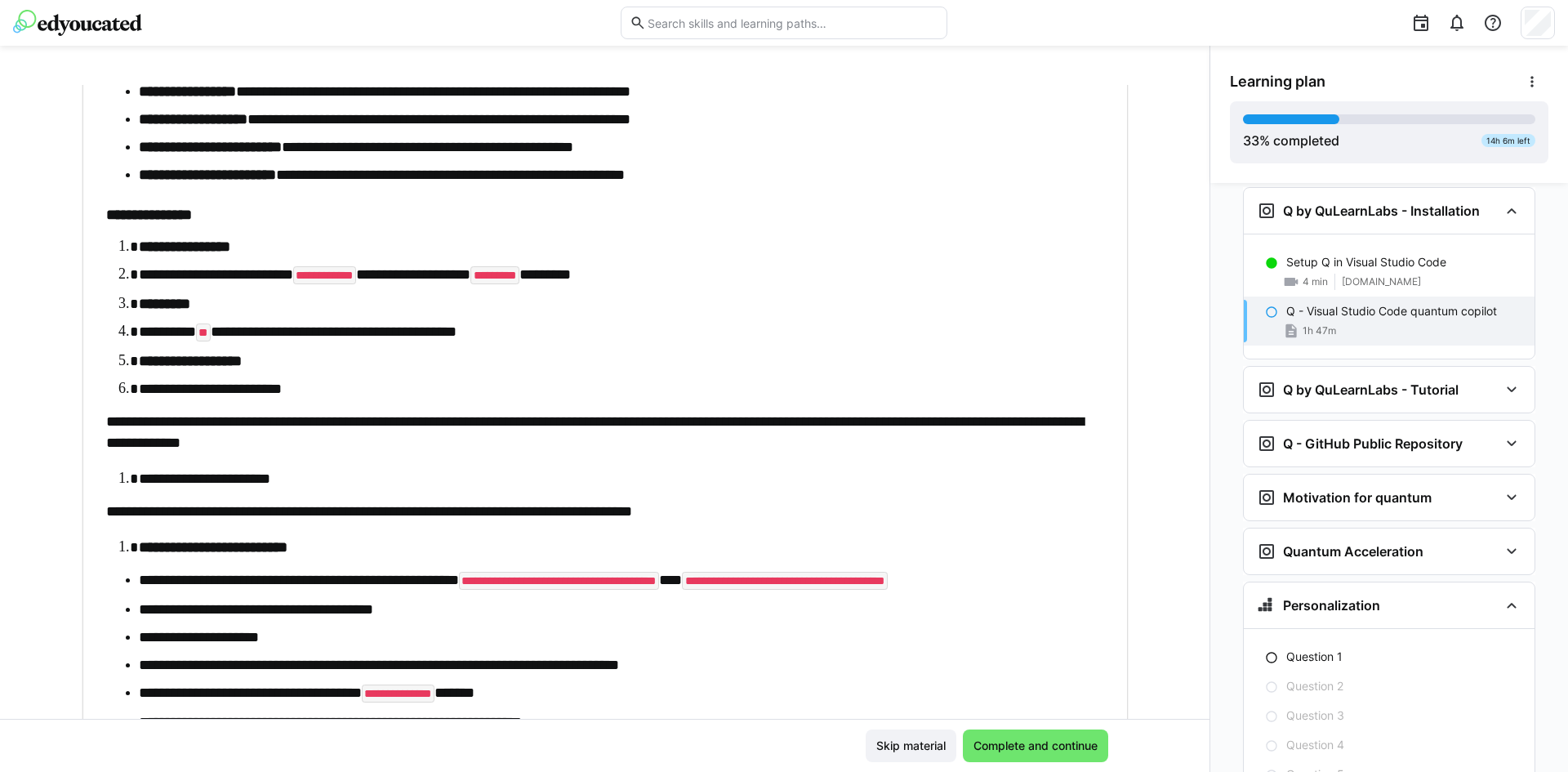
scroll to position [3021, 0]
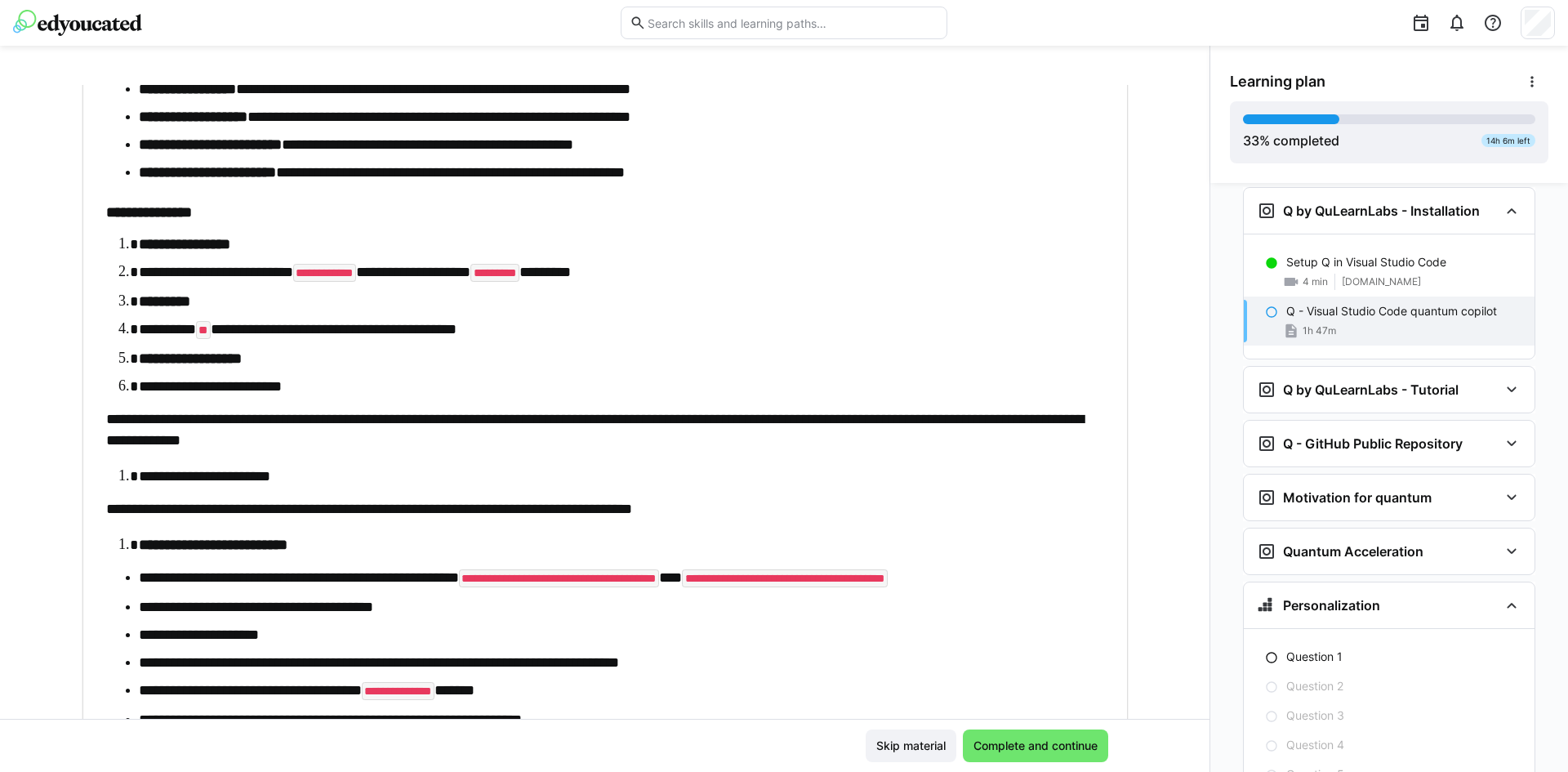
click at [788, 447] on p "**********" at bounding box center [605, 430] width 998 height 42
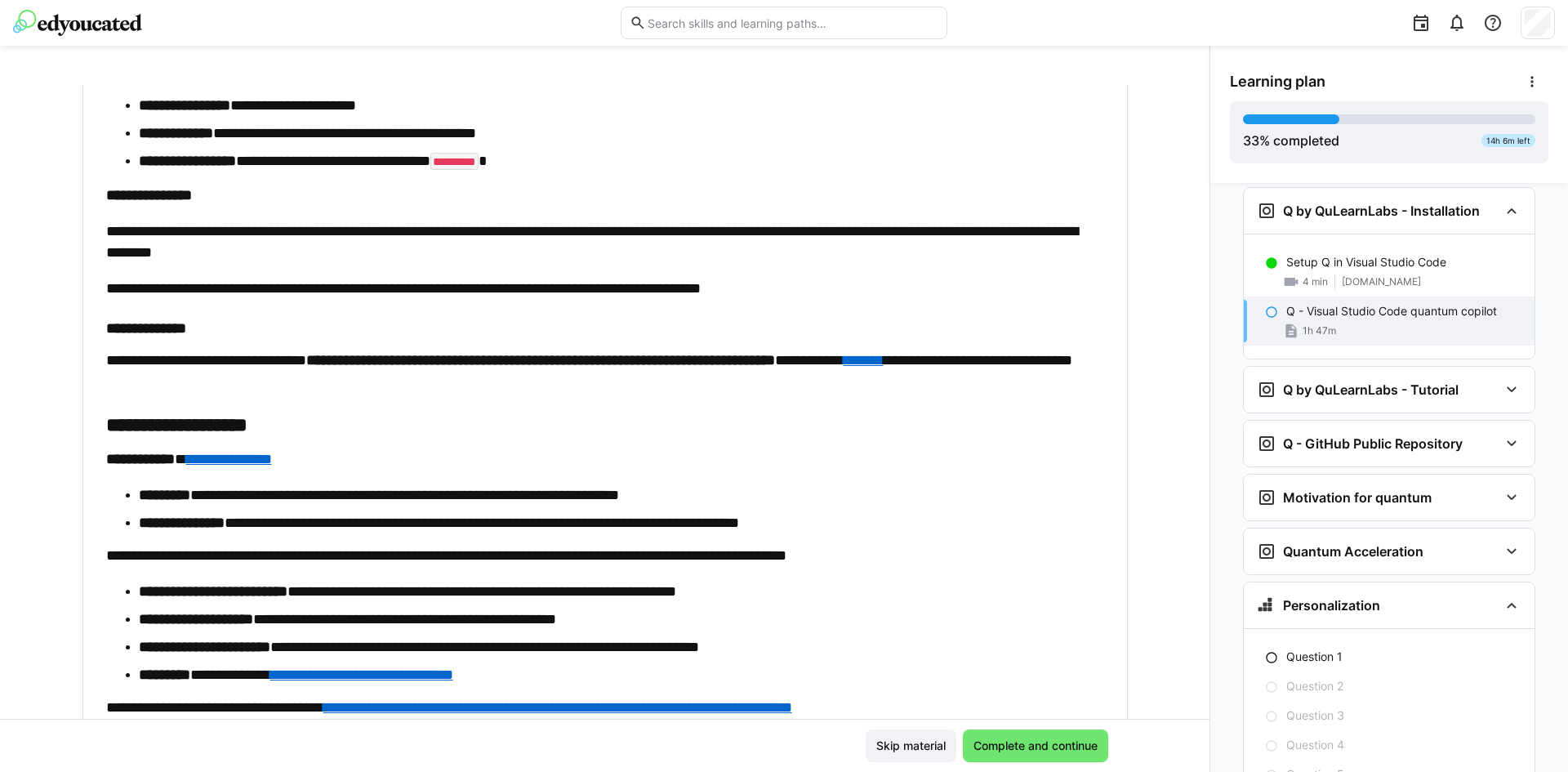
scroll to position [4512, 0]
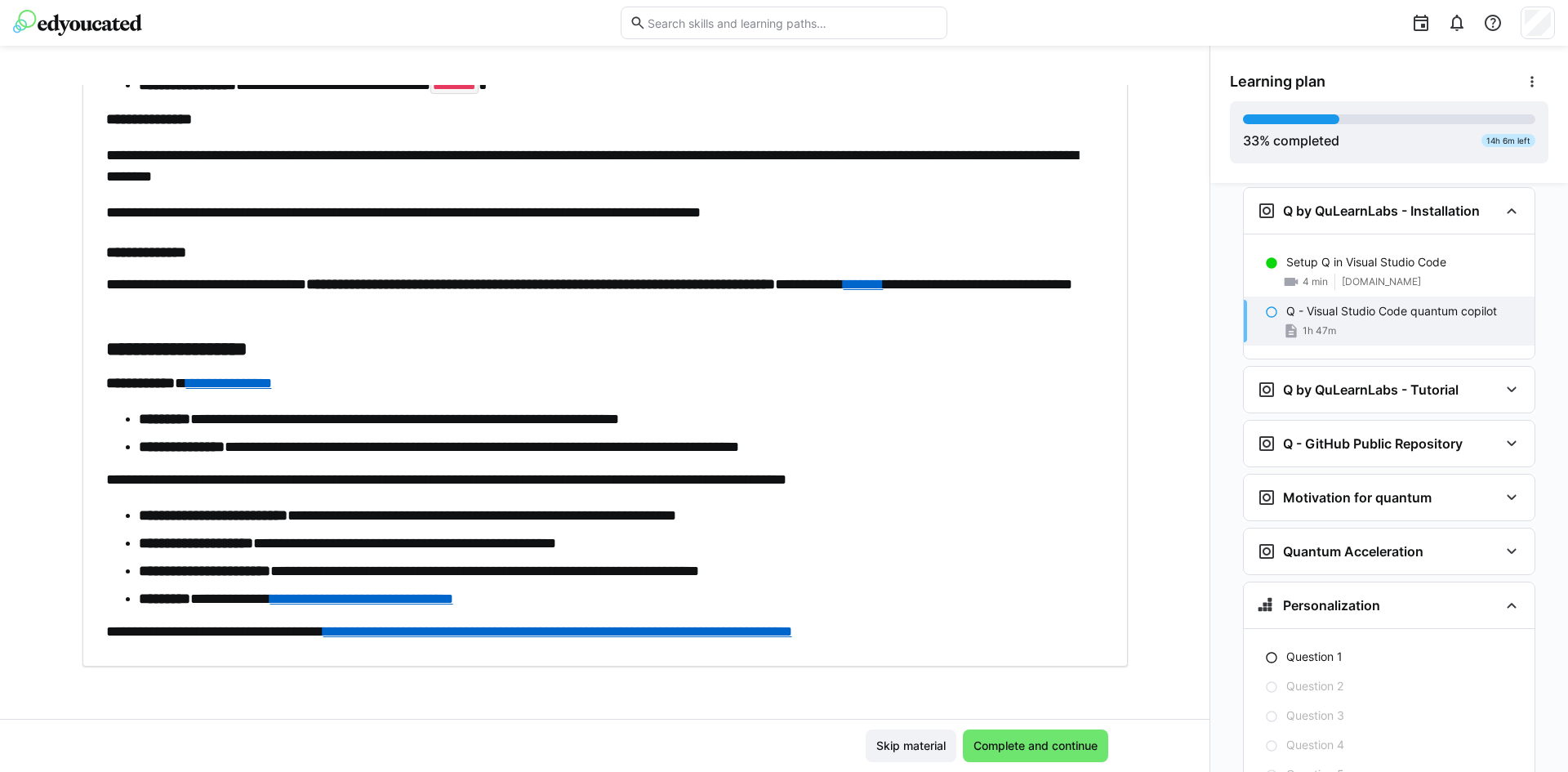
click at [1027, 757] on span "Complete and continue" at bounding box center [1035, 746] width 145 height 33
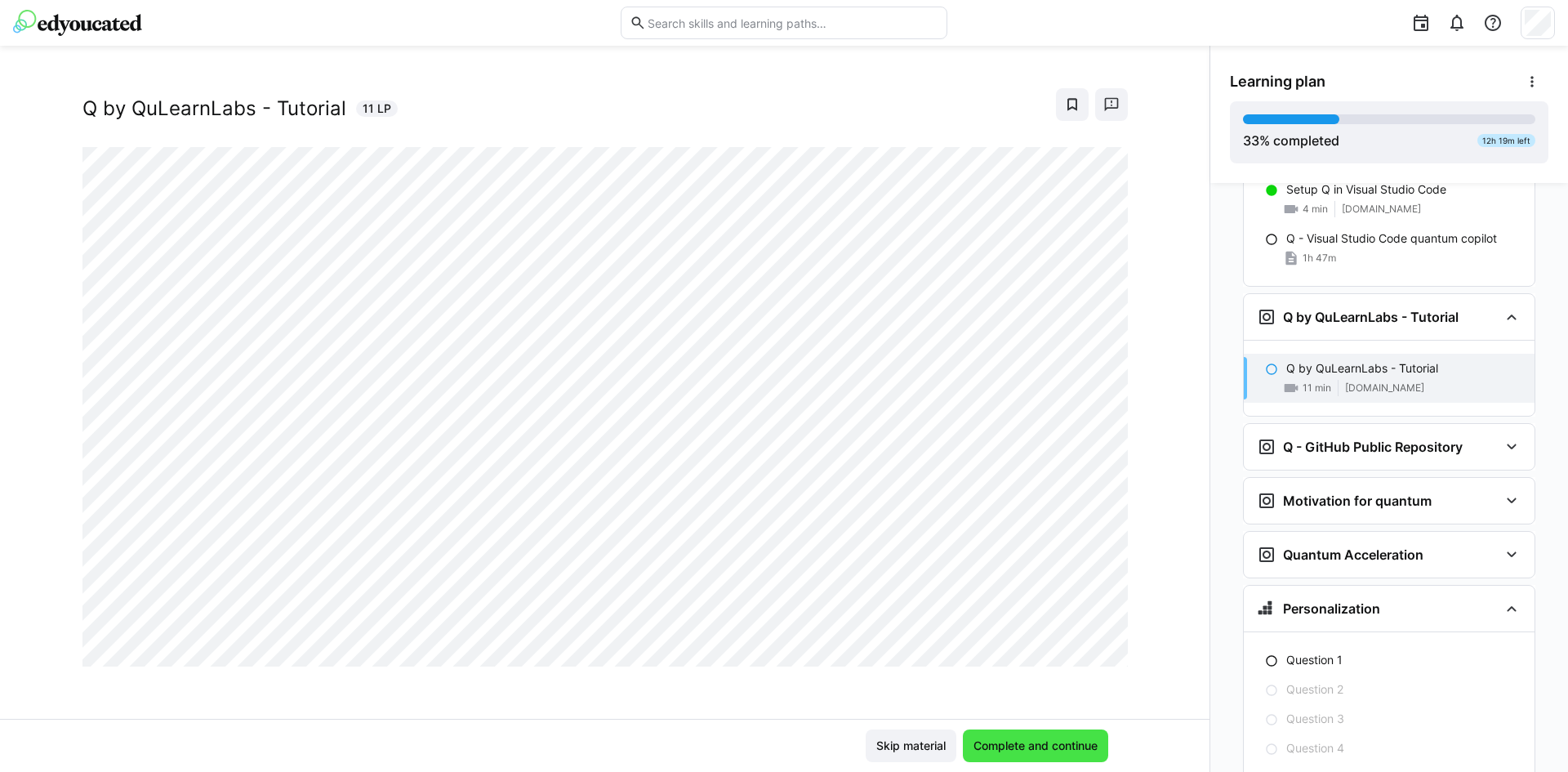
scroll to position [1872, 0]
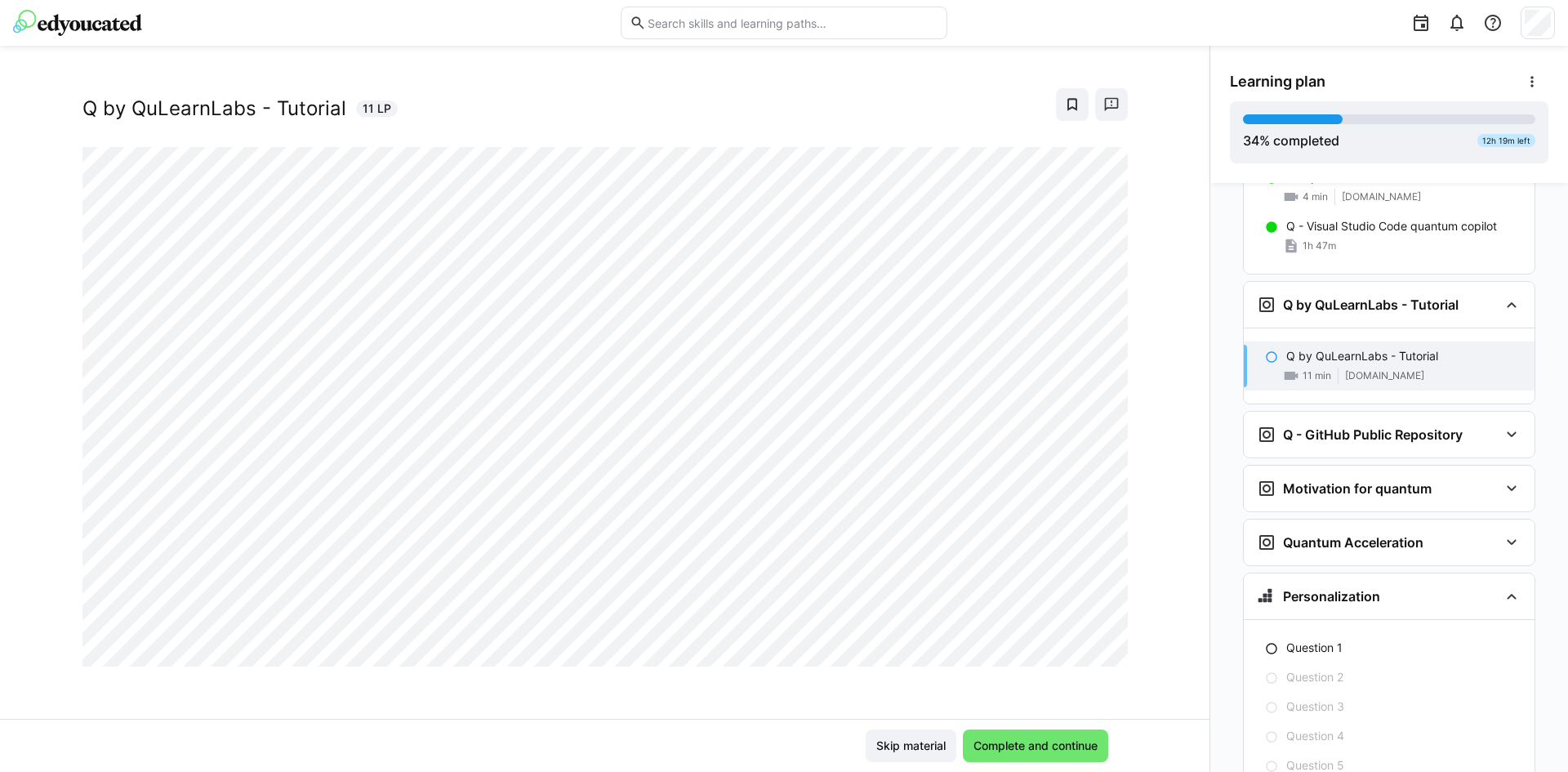
click at [1099, 650] on div at bounding box center [1108, 649] width 39 height 35
click at [1097, 643] on div at bounding box center [1108, 649] width 39 height 35
click at [1102, 650] on div at bounding box center [1108, 649] width 39 height 35
click at [1055, 738] on span "Complete and continue" at bounding box center [1035, 745] width 129 height 16
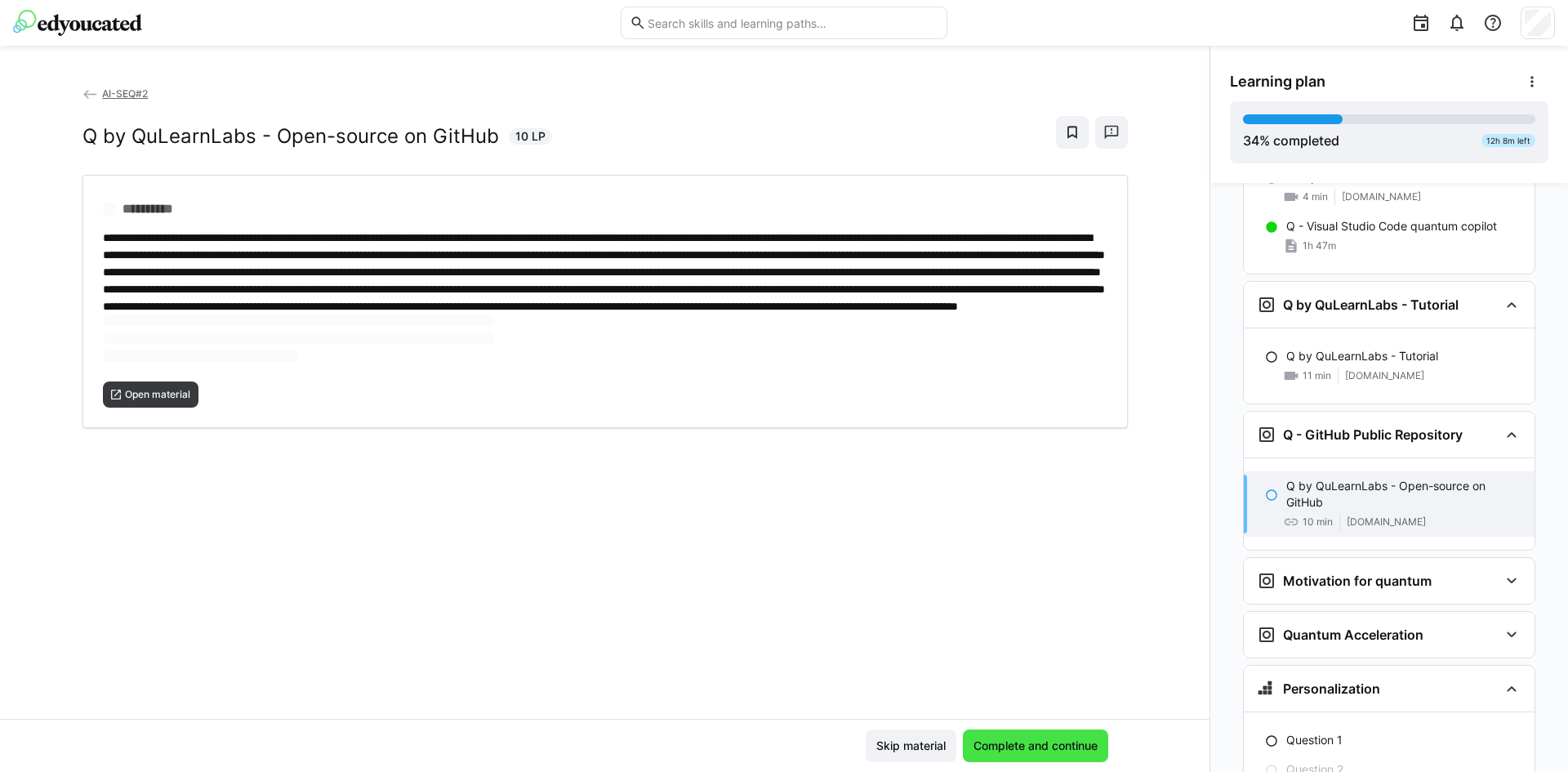
scroll to position [1948, 0]
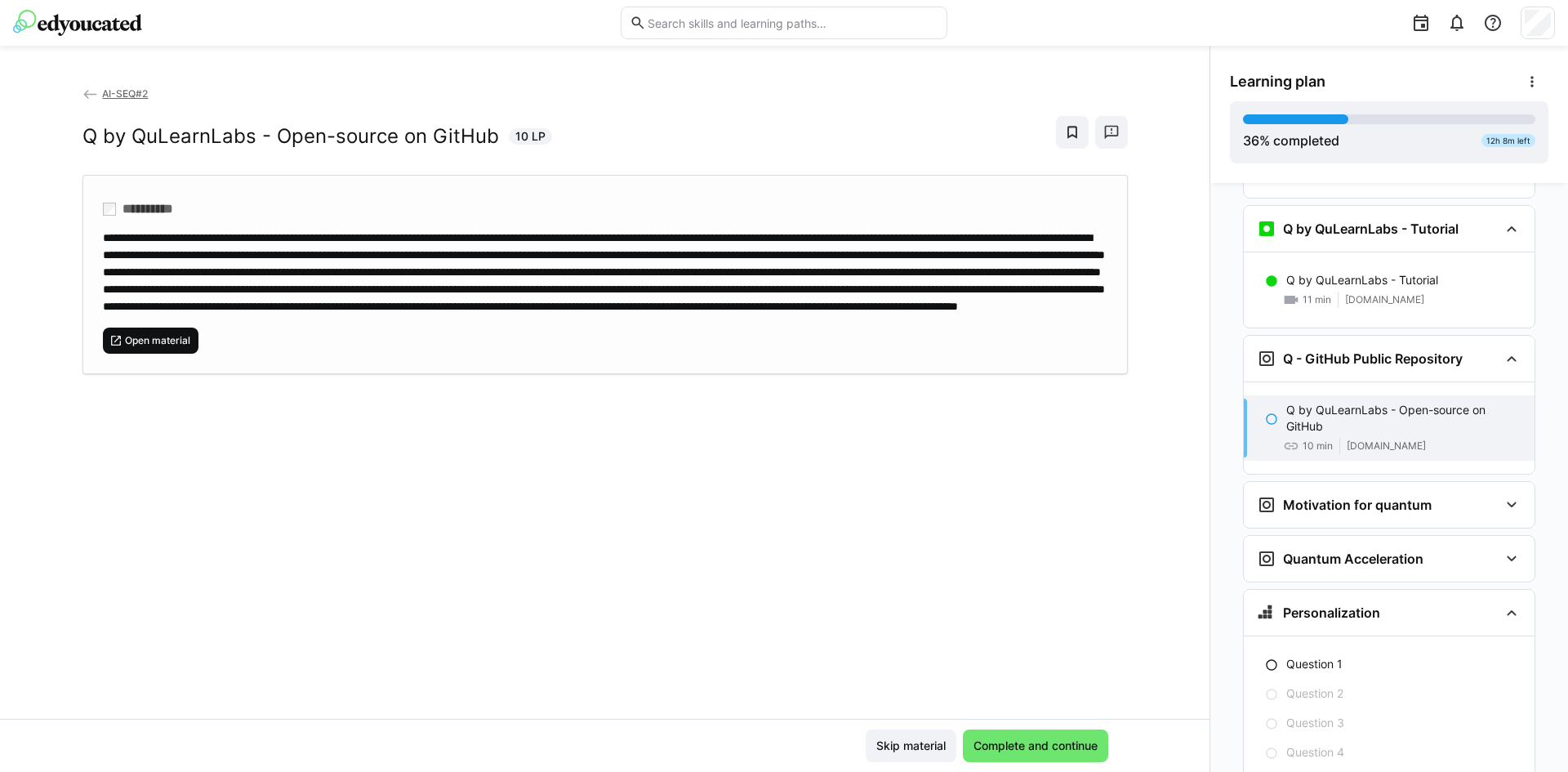
click at [158, 347] on span "Open material" at bounding box center [157, 340] width 68 height 13
click at [1034, 742] on span "Complete and continue" at bounding box center [1035, 745] width 129 height 16
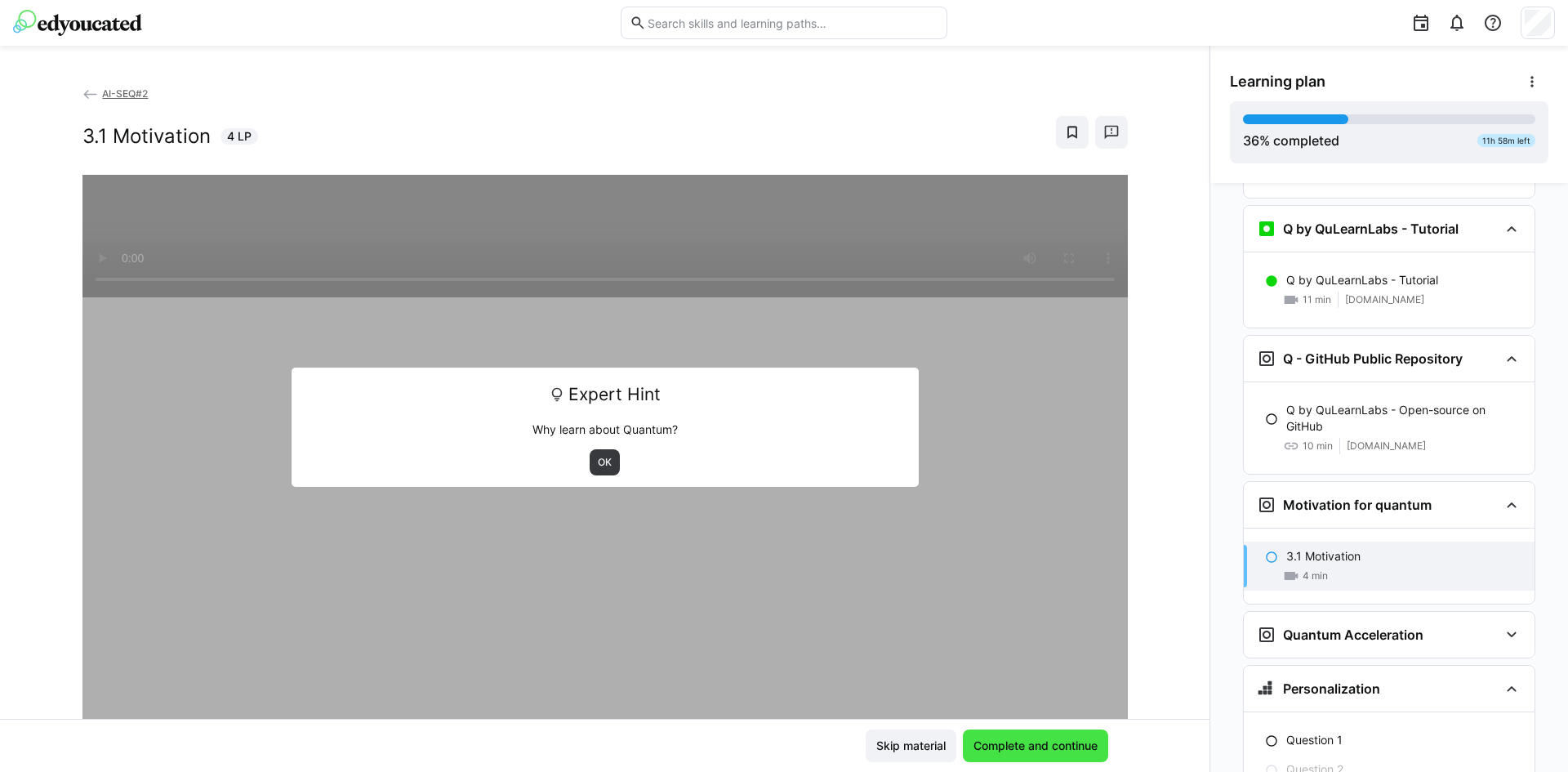
scroll to position [2041, 0]
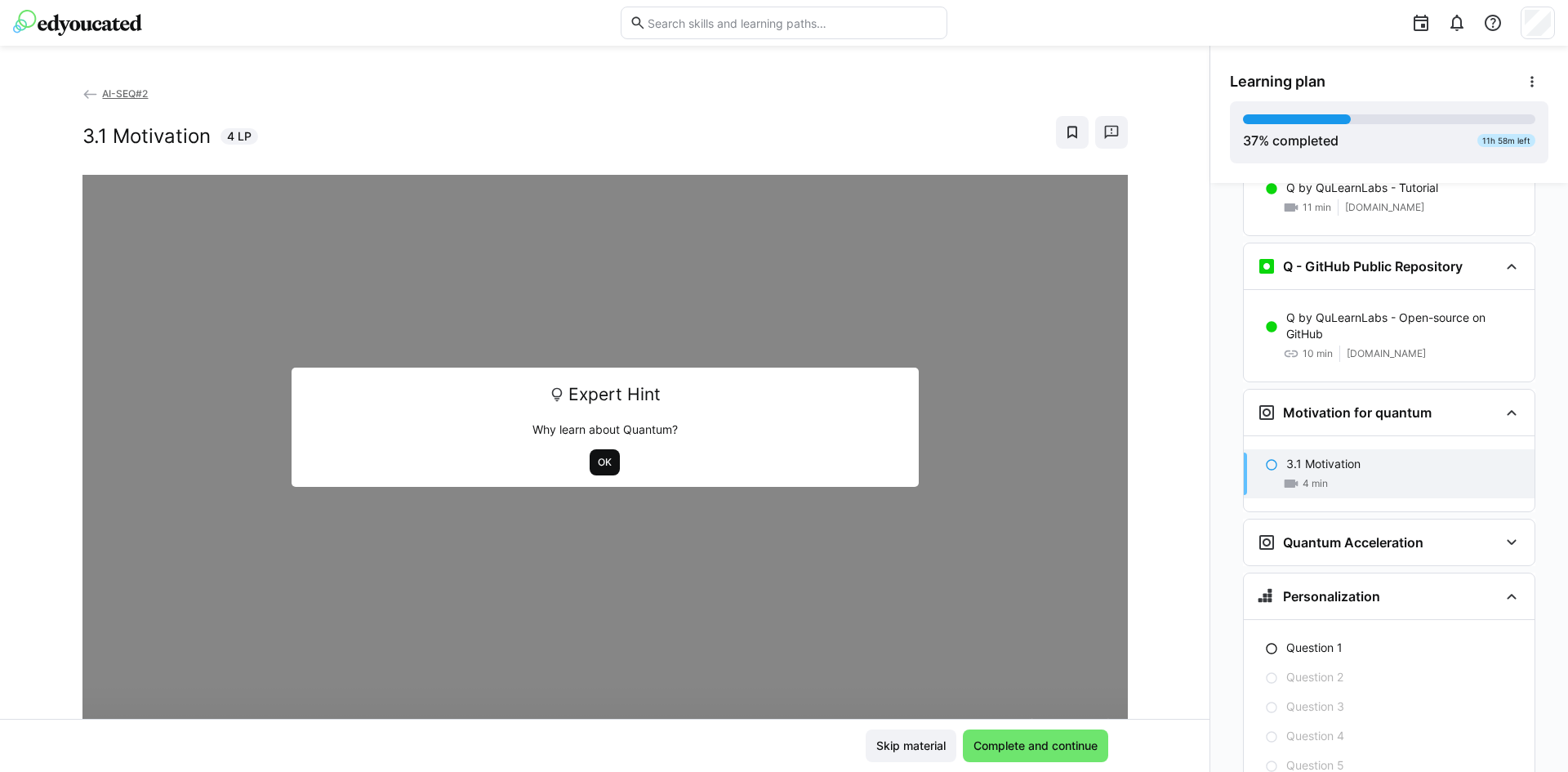
click at [597, 463] on span "OK" at bounding box center [605, 462] width 17 height 13
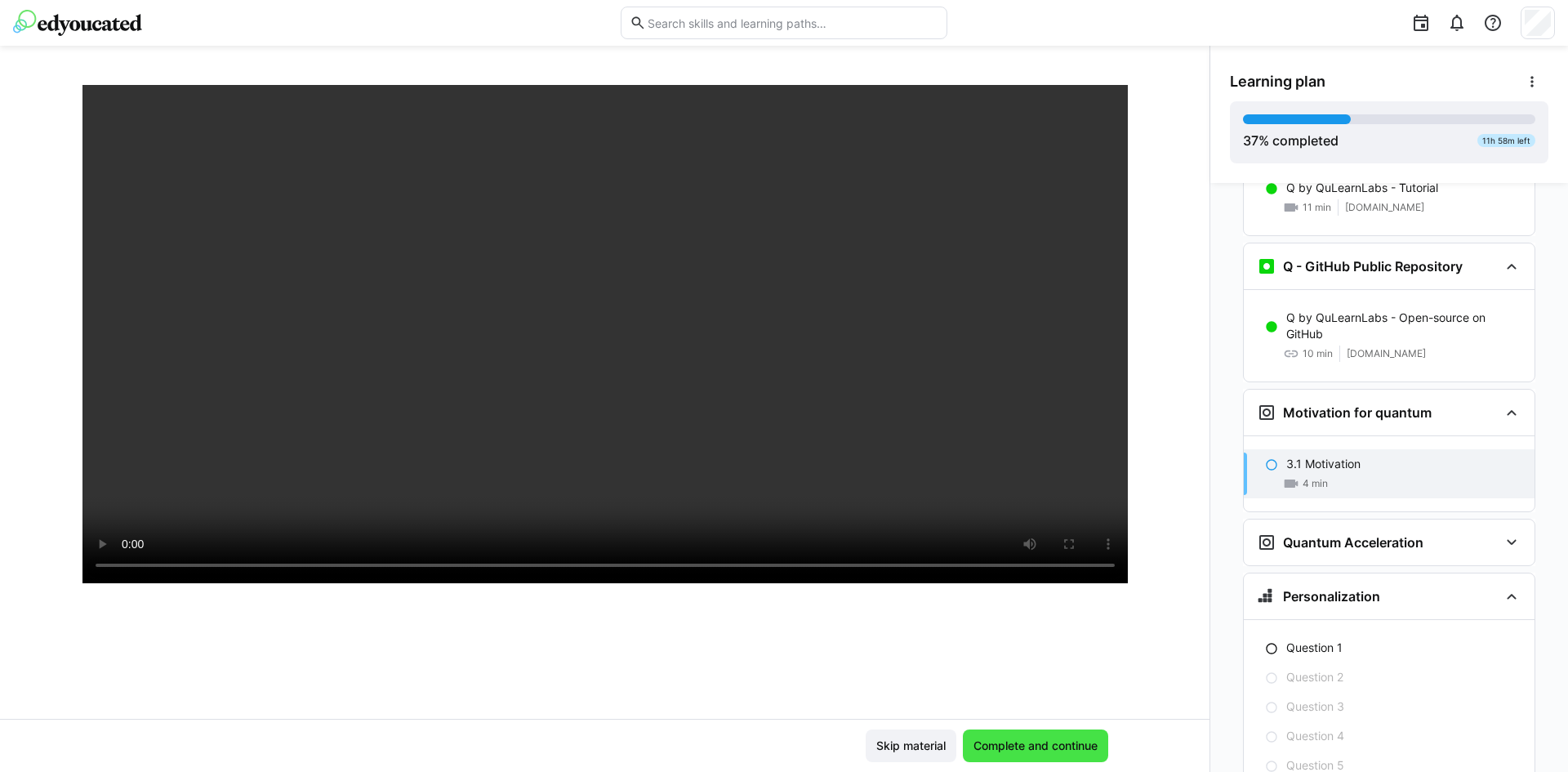
click at [1058, 749] on span "Complete and continue" at bounding box center [1035, 745] width 129 height 16
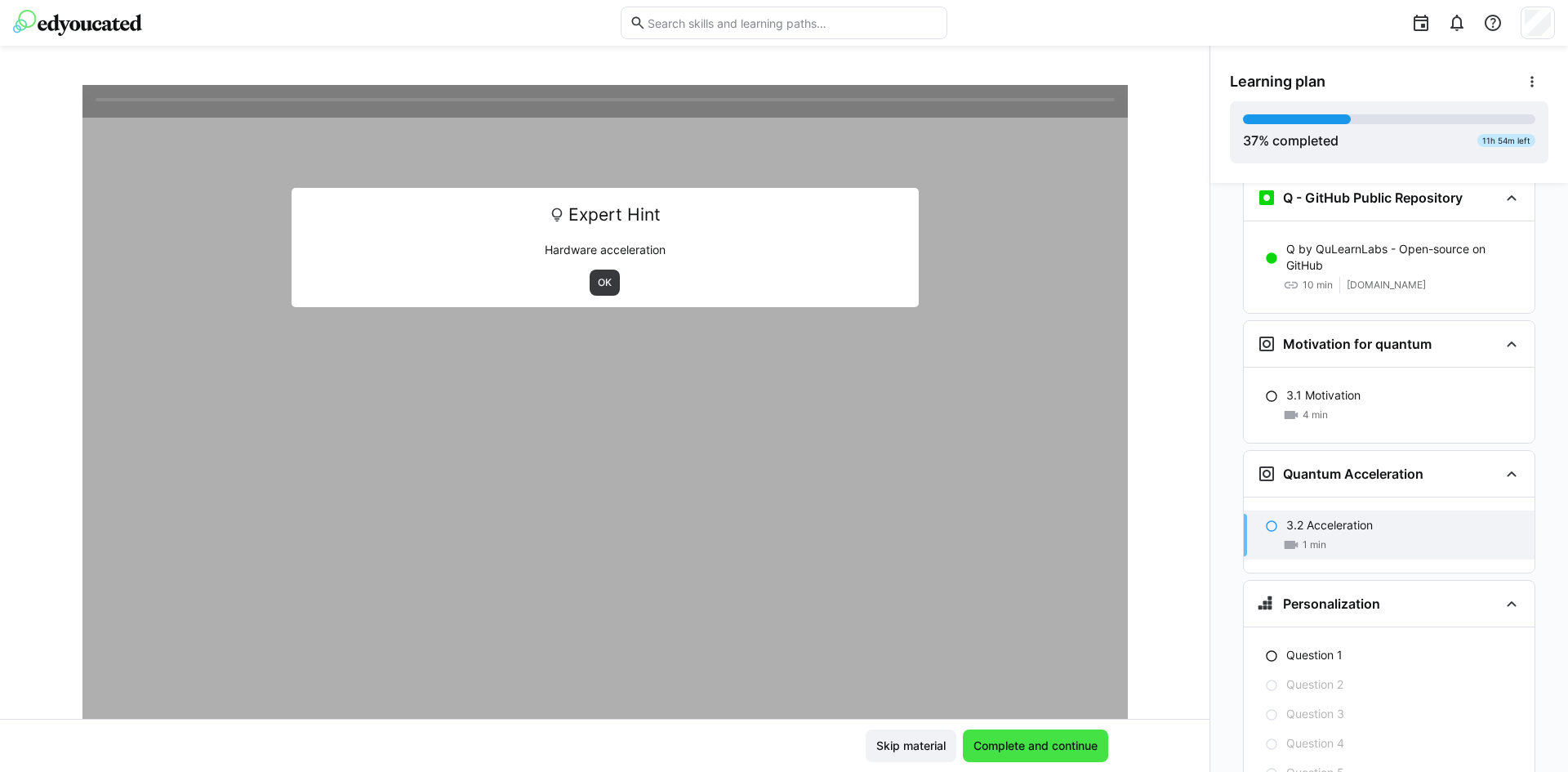
scroll to position [2117, 0]
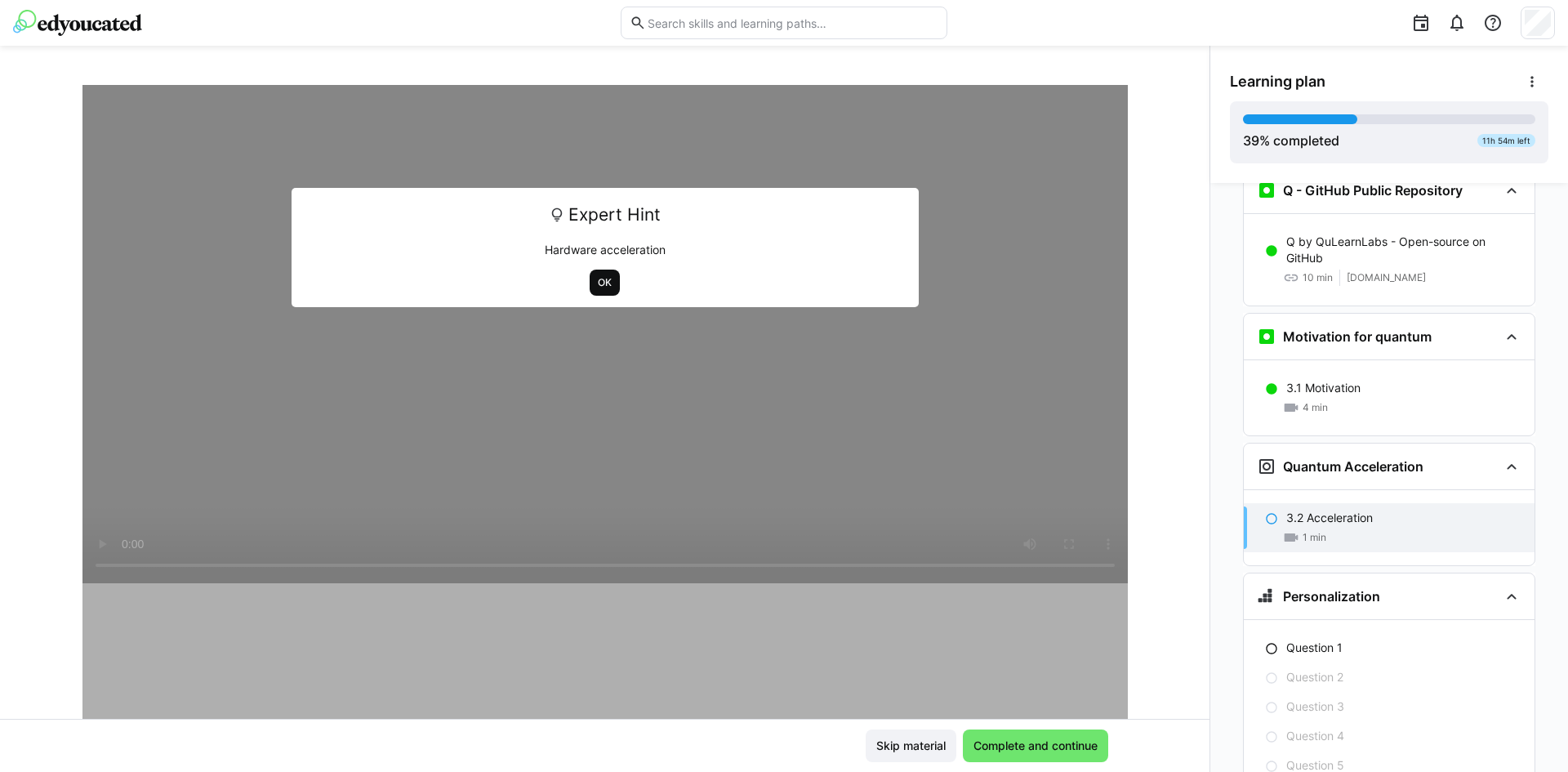
click at [589, 290] on span "OK" at bounding box center [605, 282] width 30 height 26
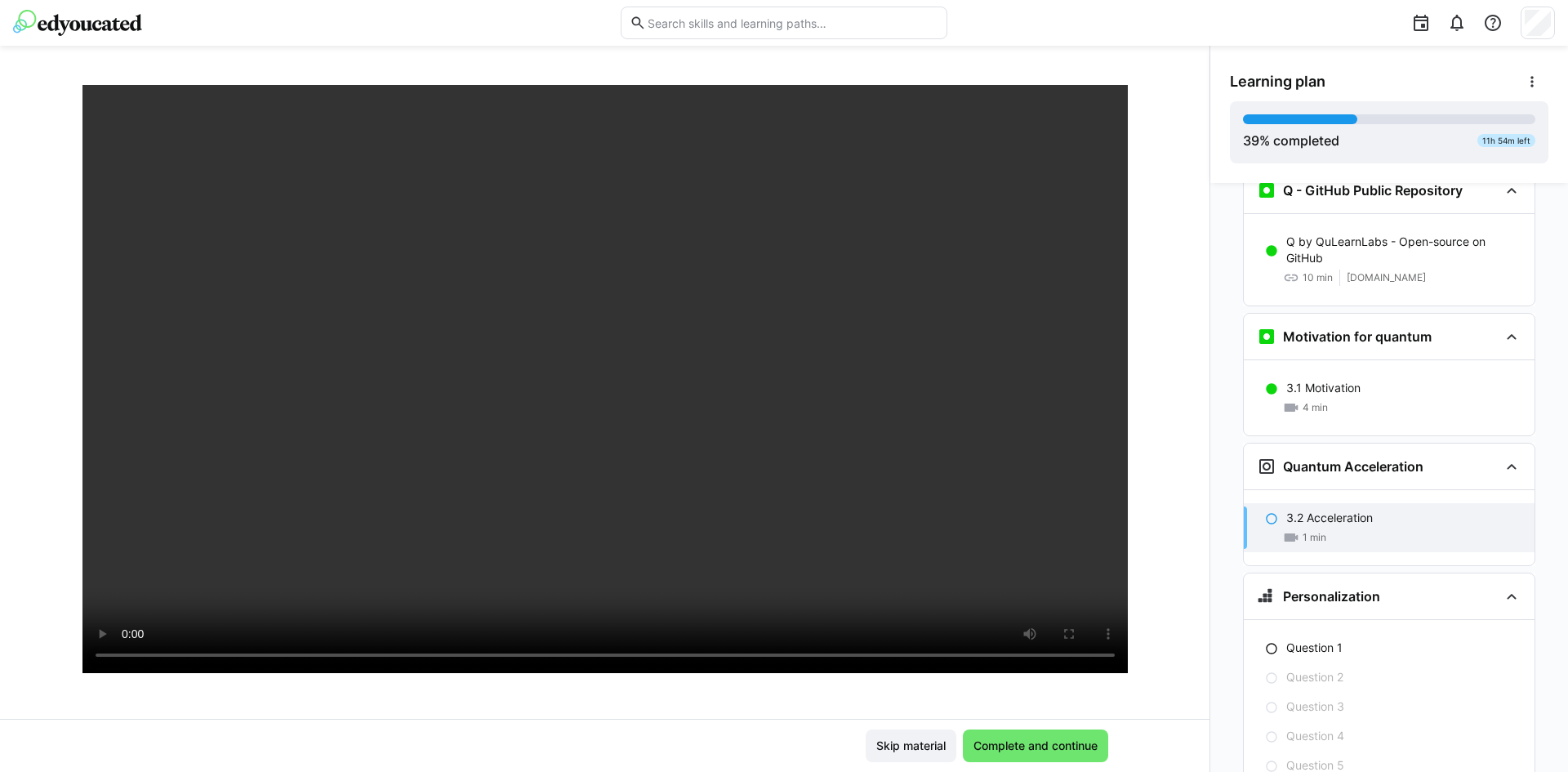
scroll to position [89, 0]
click at [1074, 734] on span "Complete and continue" at bounding box center [1035, 746] width 145 height 33
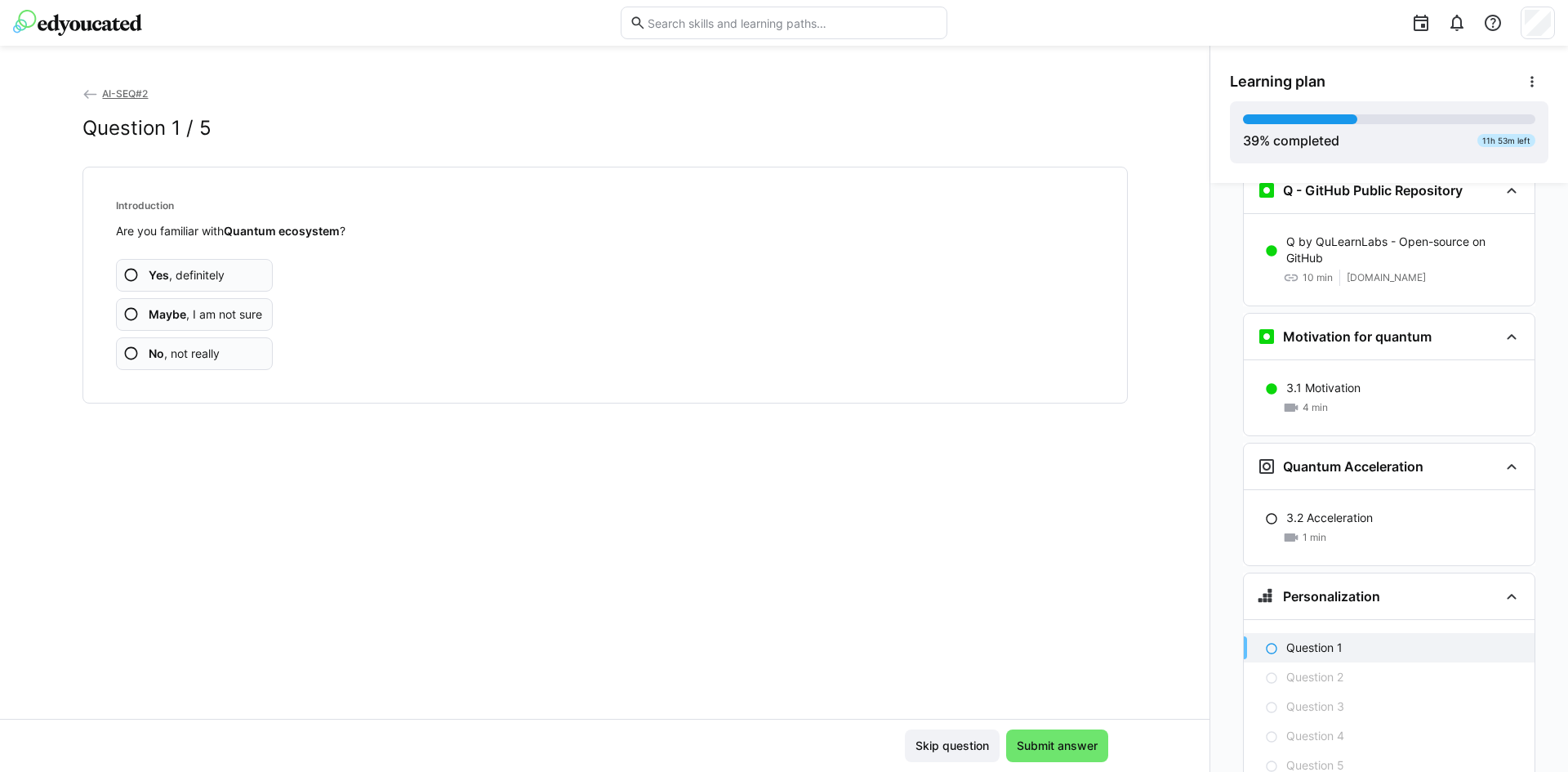
scroll to position [2193, 0]
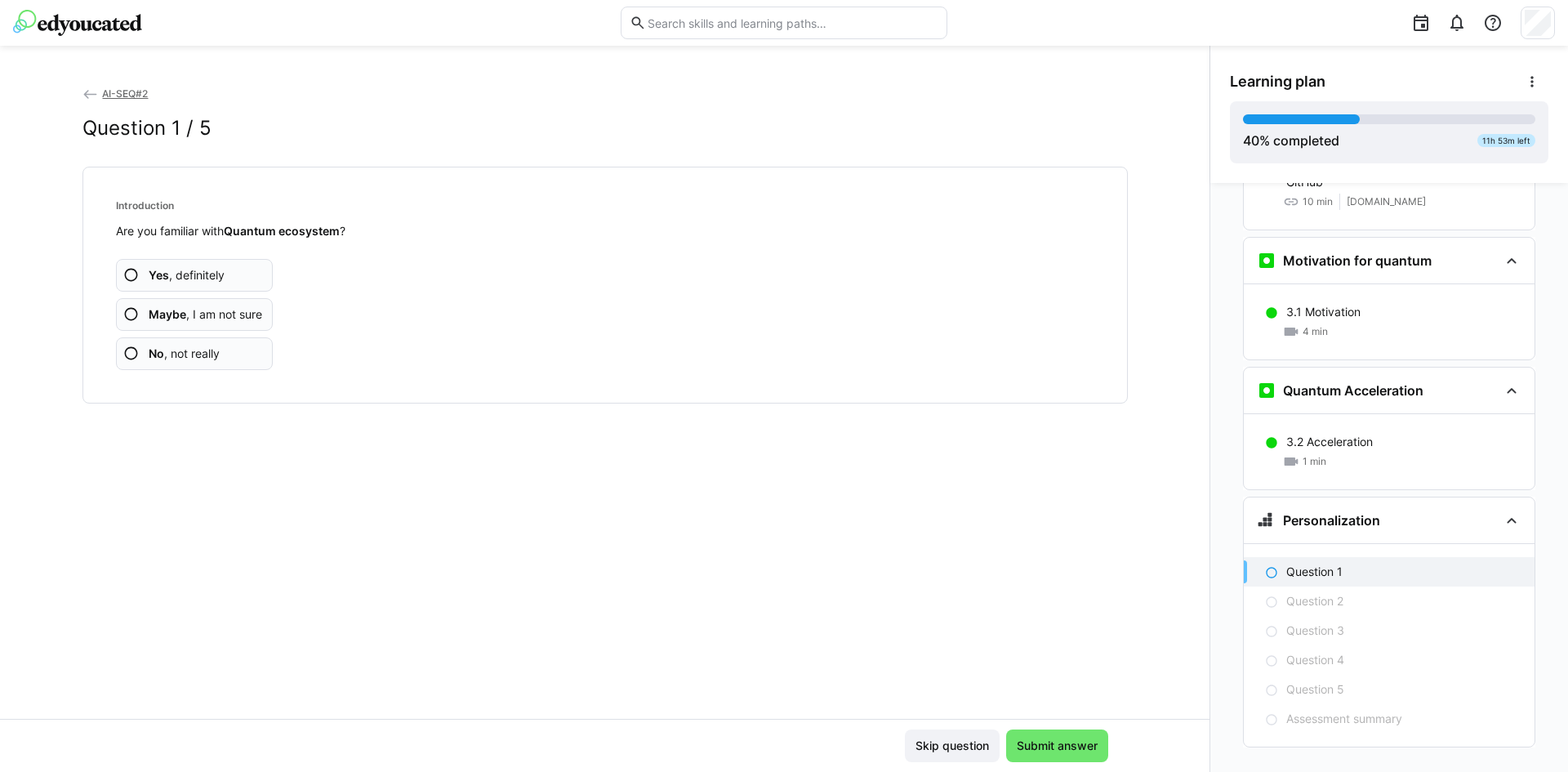
click at [169, 351] on span "No , not really" at bounding box center [184, 353] width 71 height 16
drag, startPoint x: 1017, startPoint y: 666, endPoint x: 610, endPoint y: 514, distance: 434.5
click at [610, 514] on div "AI-SEQ#2 Question 2 / 5 Quantum Information Are you familiar with Qubits ? Yes …" at bounding box center [605, 402] width 1209 height 633
click at [230, 360] on app-assessment-question-radio "No , not really" at bounding box center [194, 353] width 158 height 33
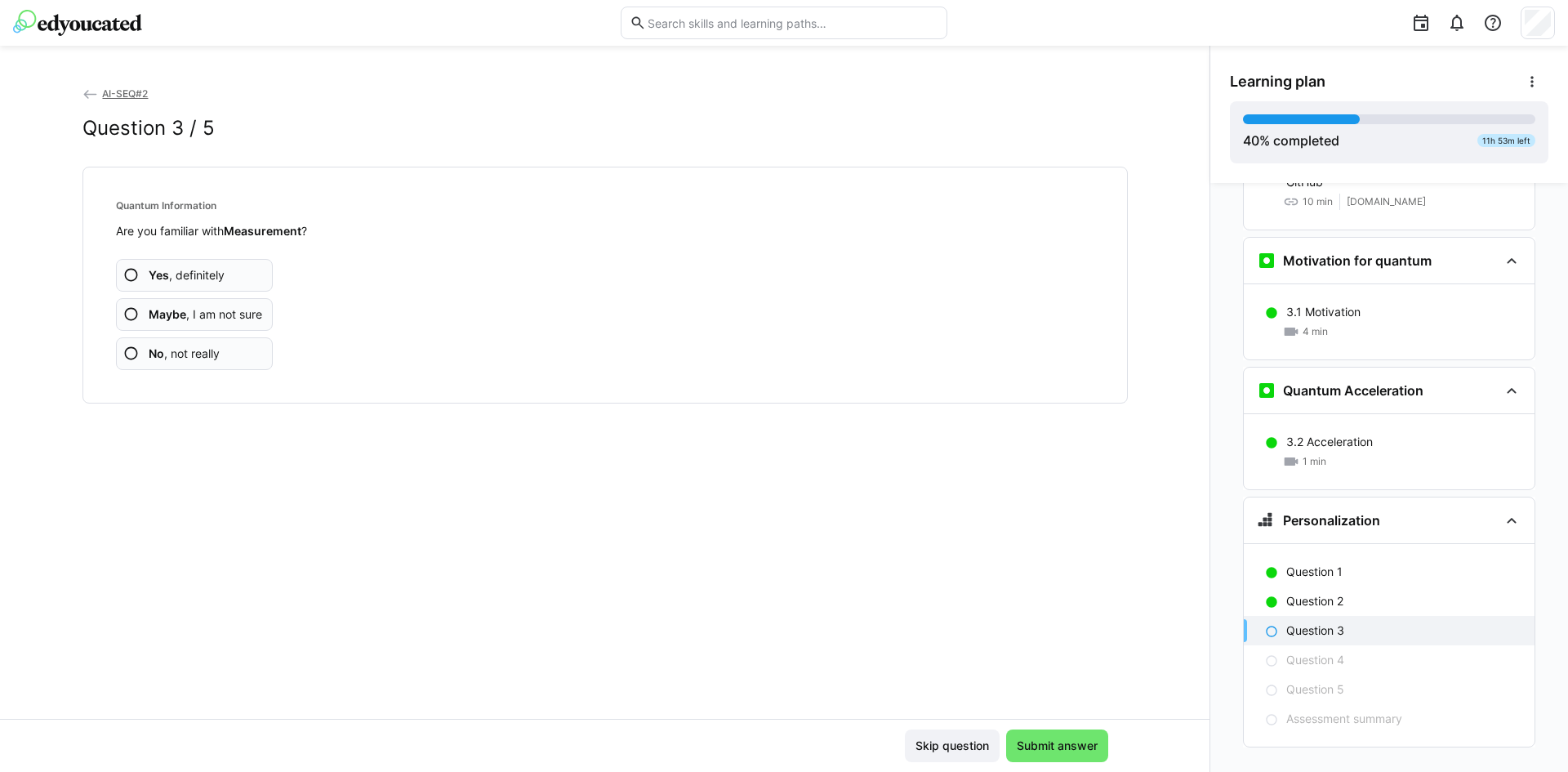
click at [230, 360] on app-assessment-question-radio "No , not really" at bounding box center [194, 353] width 158 height 33
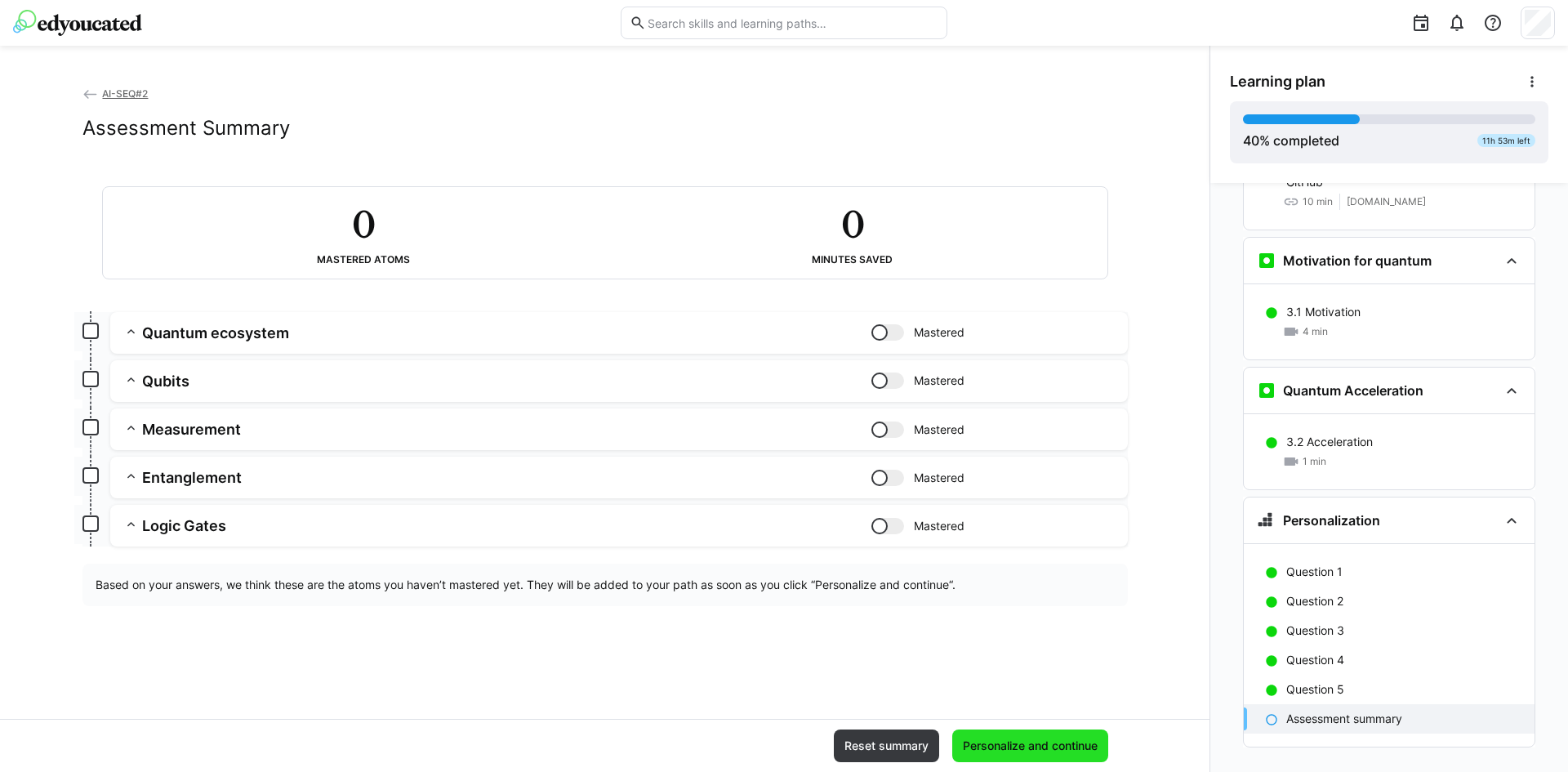
click at [1011, 738] on span "Personalize and continue" at bounding box center [1029, 745] width 139 height 16
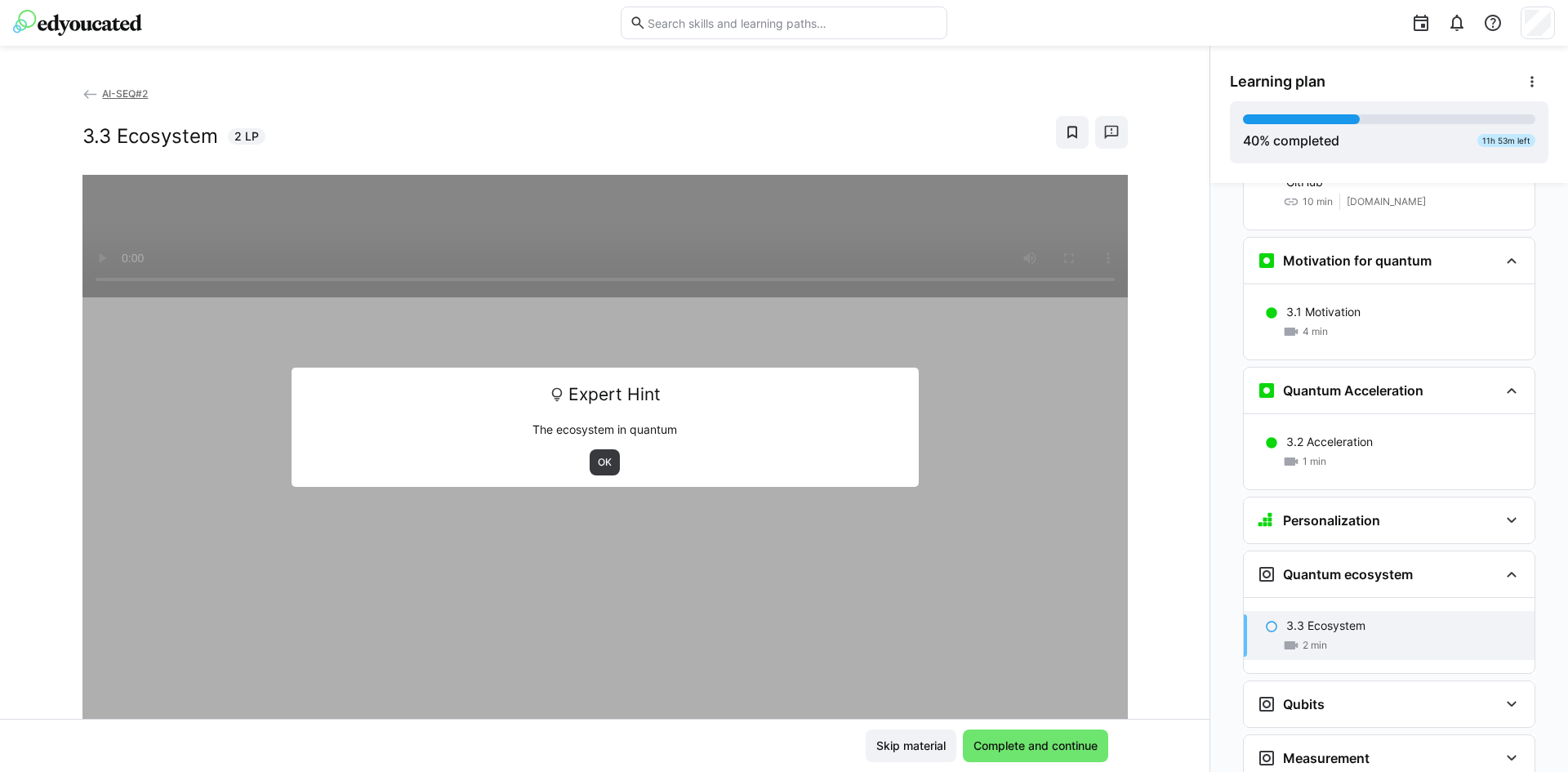
scroll to position [2517, 0]
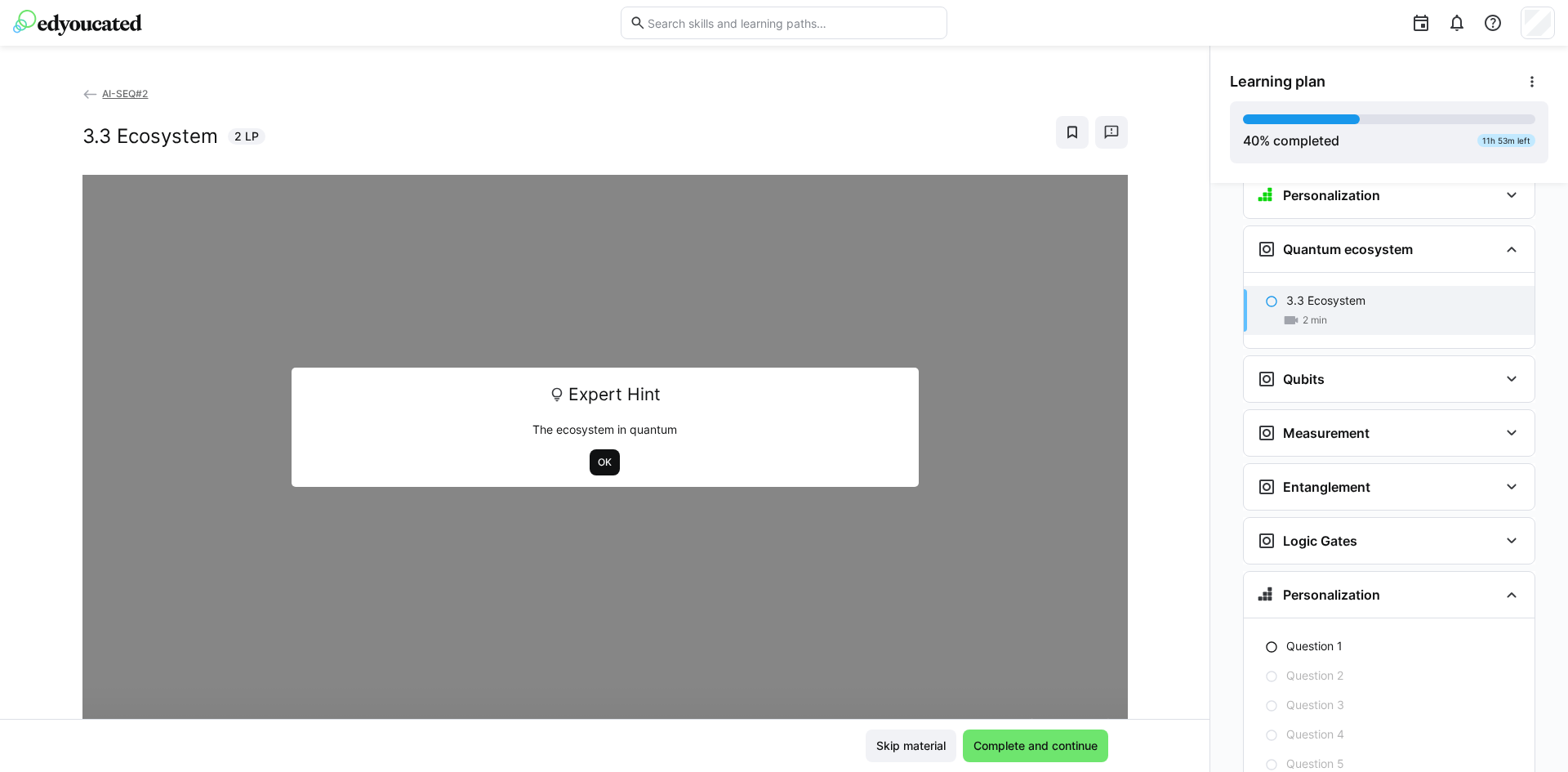
click at [598, 462] on span "OK" at bounding box center [605, 462] width 17 height 13
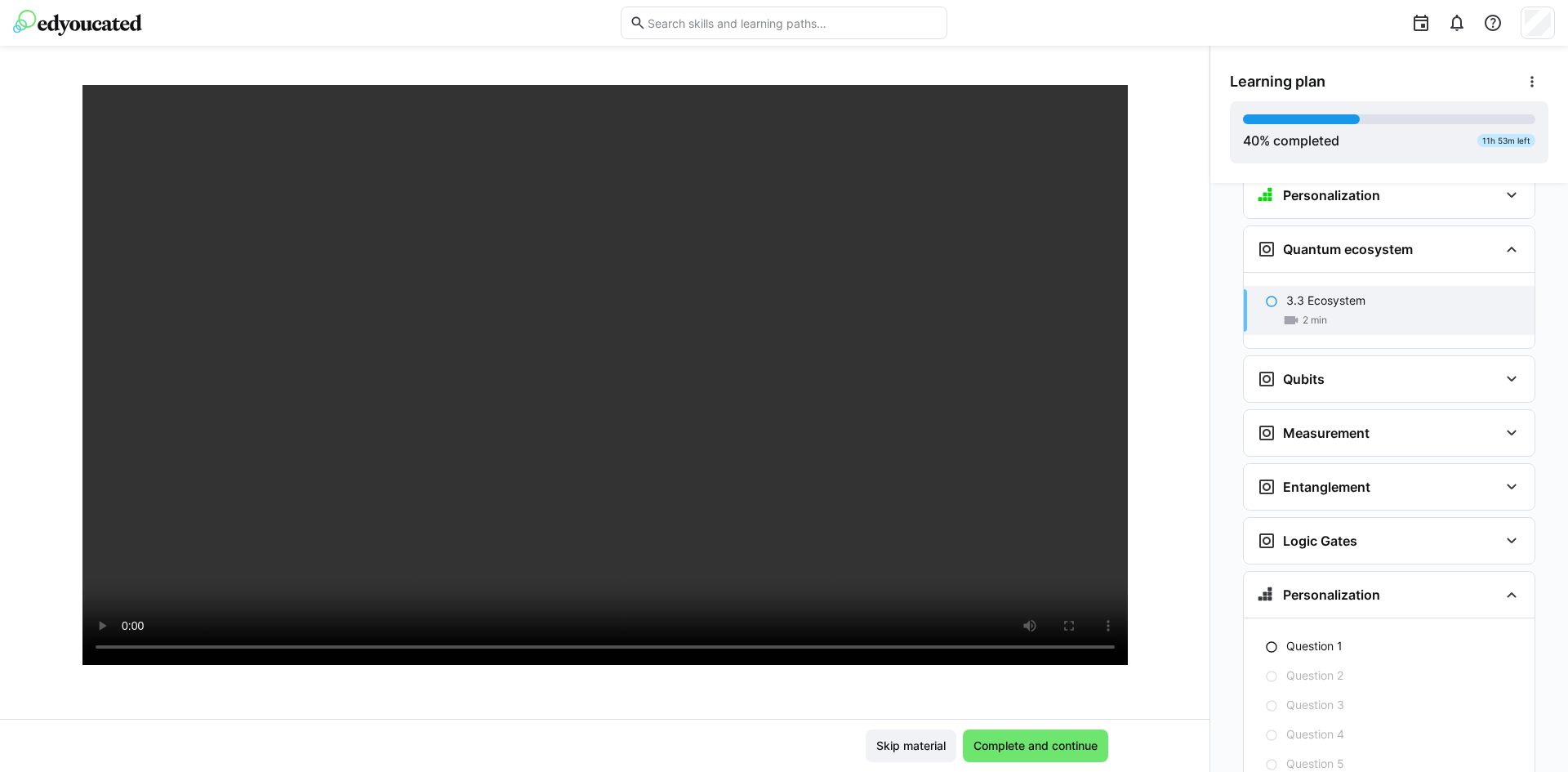
scroll to position [101, 0]
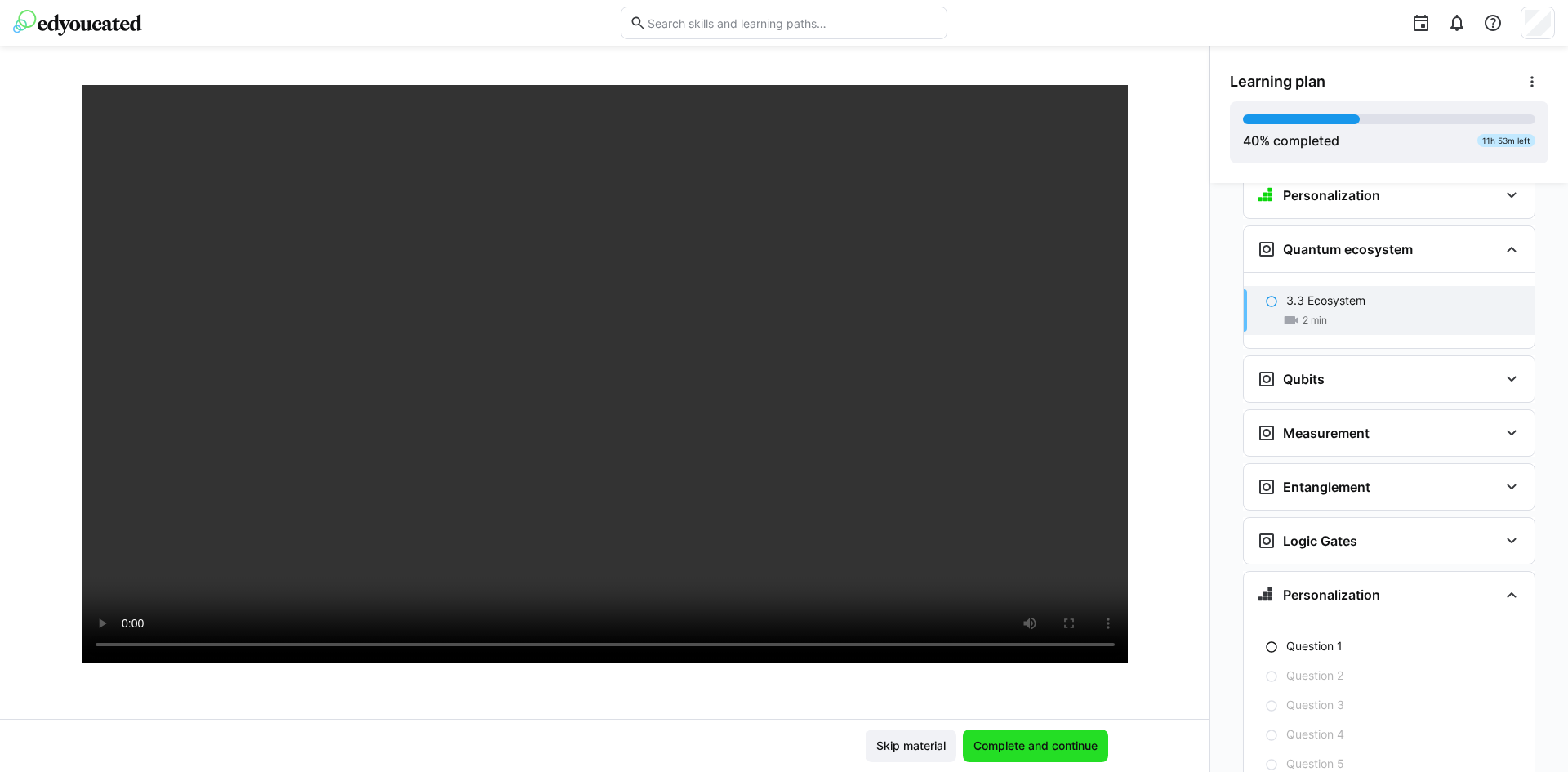
click at [1082, 747] on span "Complete and continue" at bounding box center [1035, 745] width 129 height 16
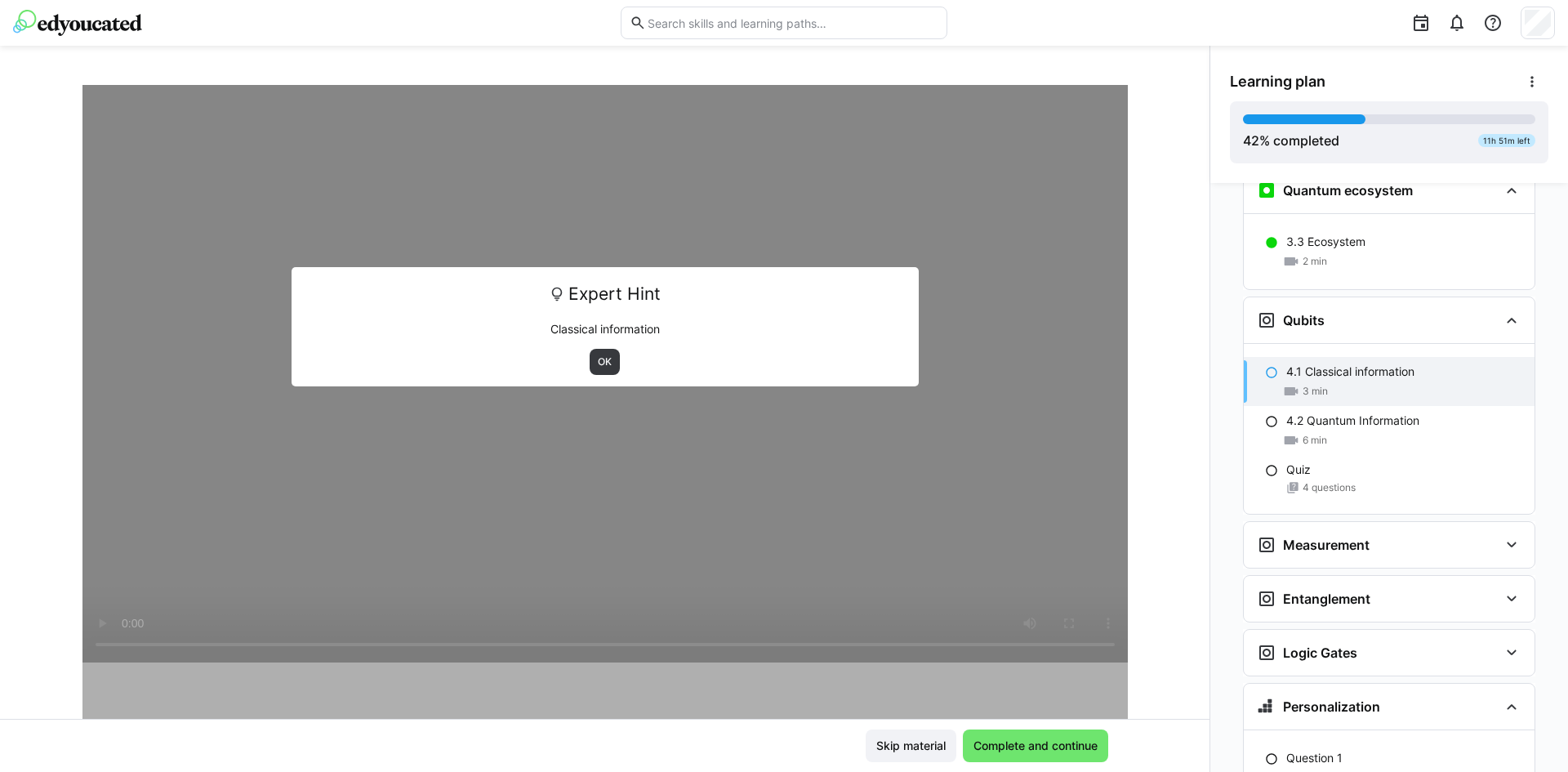
scroll to position [2577, 0]
click at [589, 359] on span "OK" at bounding box center [605, 362] width 30 height 26
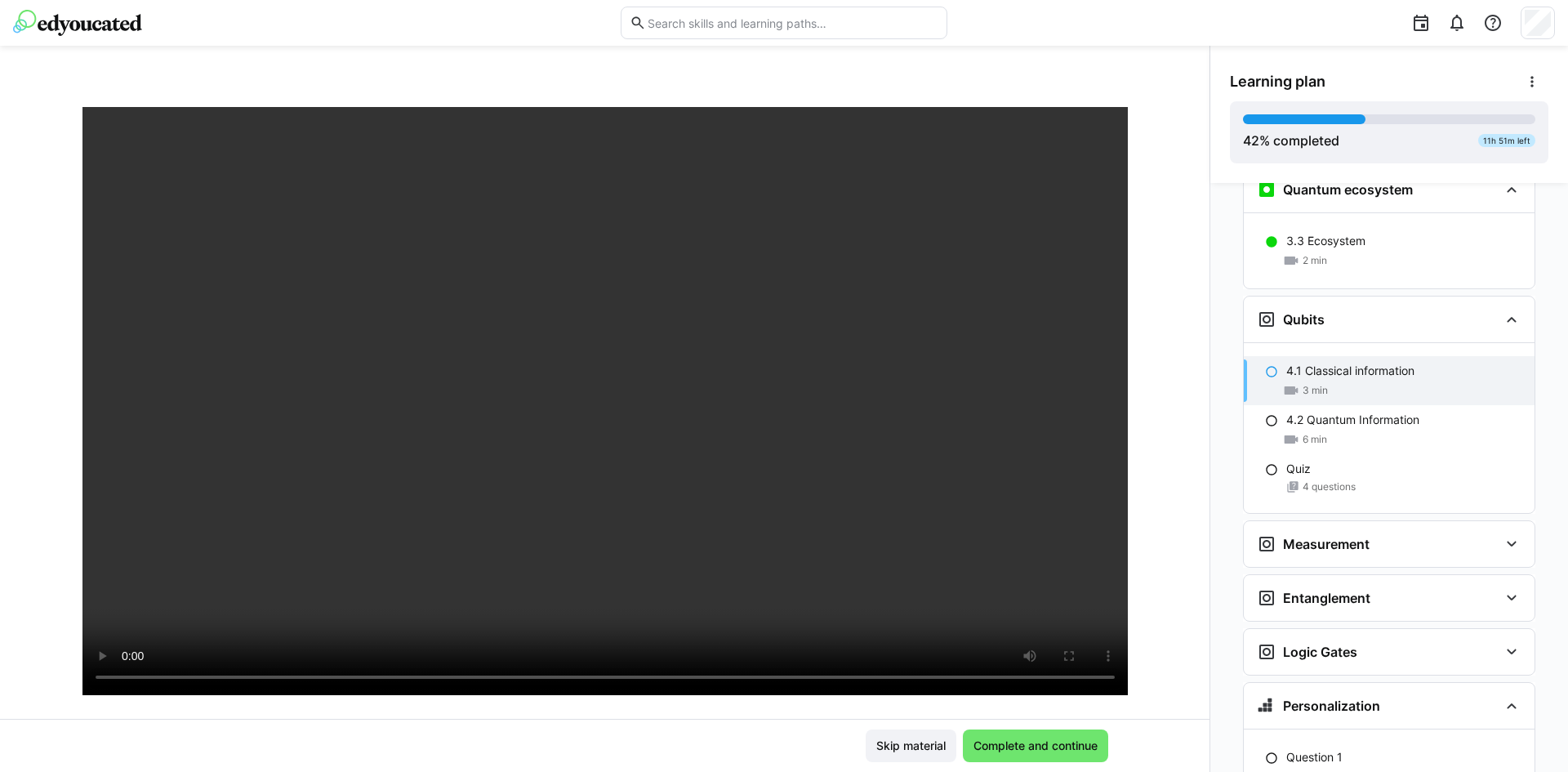
scroll to position [67, 0]
